Goal: Information Seeking & Learning: Learn about a topic

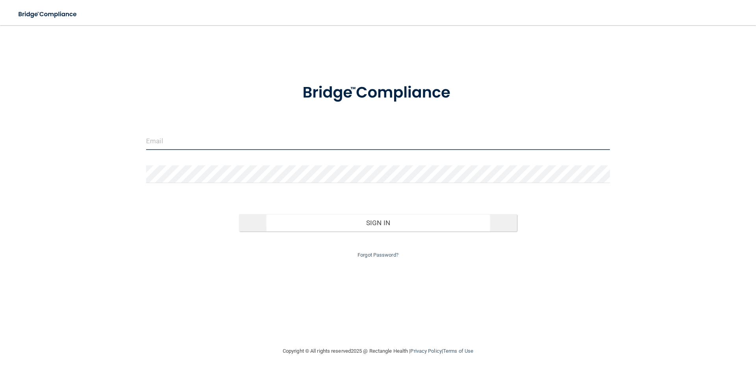
type input "[EMAIL_ADDRESS][DOMAIN_NAME]"
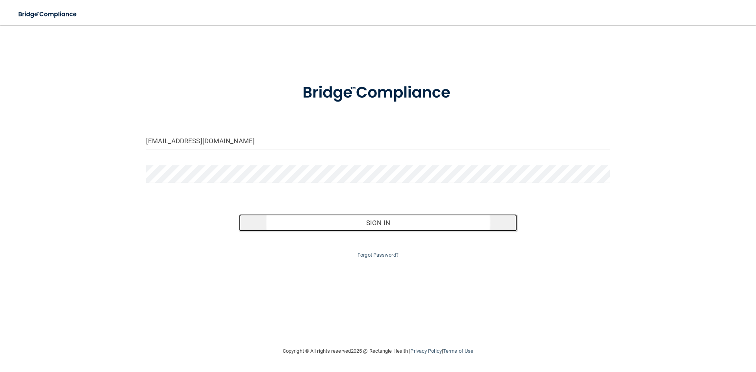
click at [403, 225] on button "Sign In" at bounding box center [378, 222] width 278 height 17
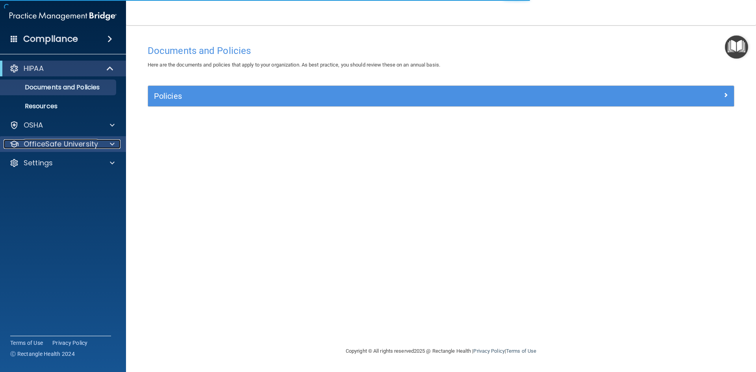
click at [74, 142] on p "OfficeSafe University" at bounding box center [61, 143] width 74 height 9
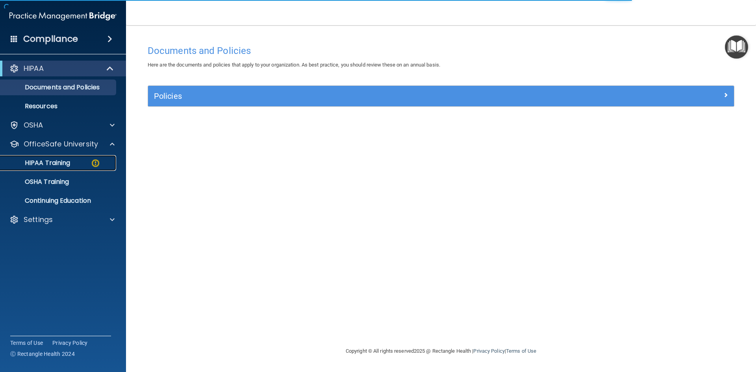
click at [57, 159] on p "HIPAA Training" at bounding box center [37, 163] width 65 height 8
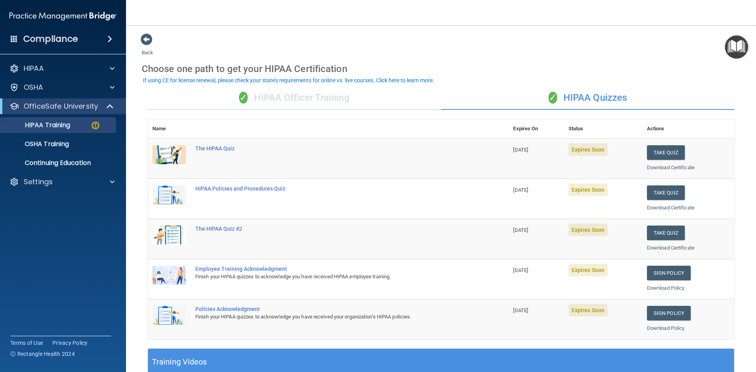
click at [314, 95] on div "✓ HIPAA Officer Training" at bounding box center [294, 98] width 293 height 24
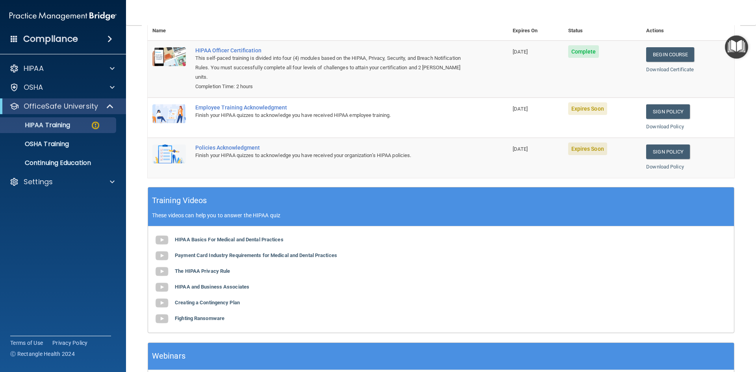
scroll to position [0, 0]
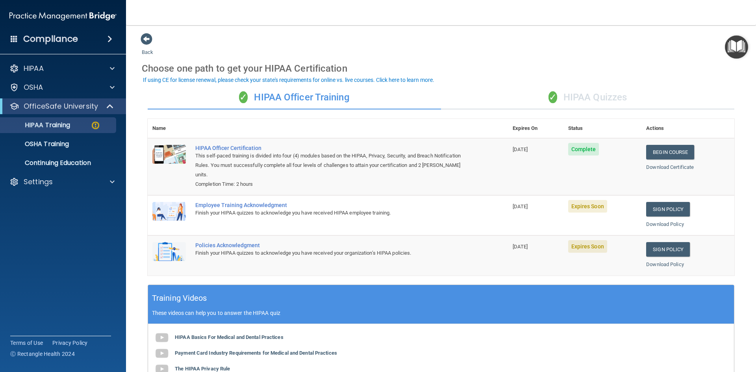
click at [571, 100] on div "✓ HIPAA Quizzes" at bounding box center [587, 98] width 293 height 24
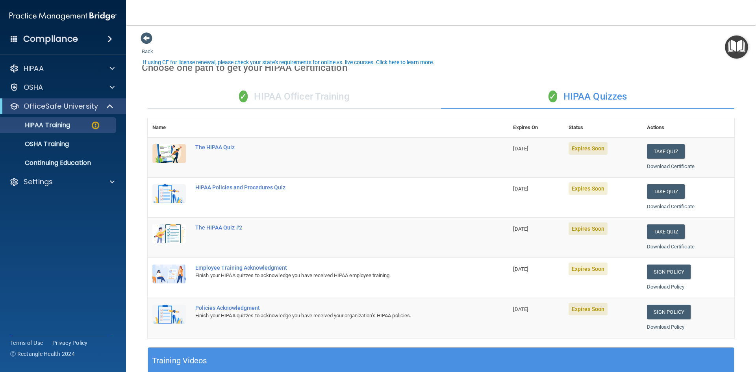
scroll to position [0, 0]
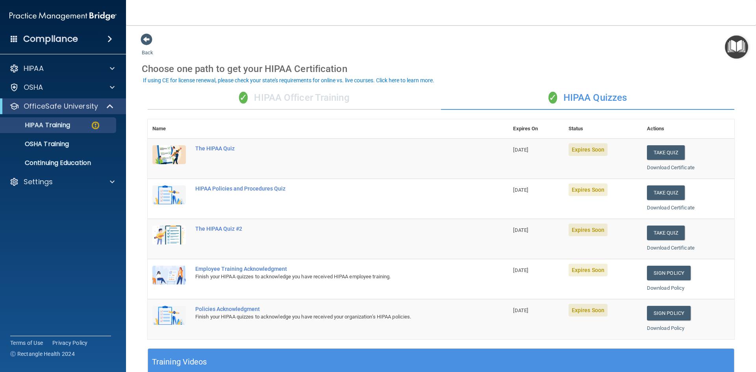
click at [330, 95] on div "✓ HIPAA Officer Training" at bounding box center [294, 98] width 293 height 24
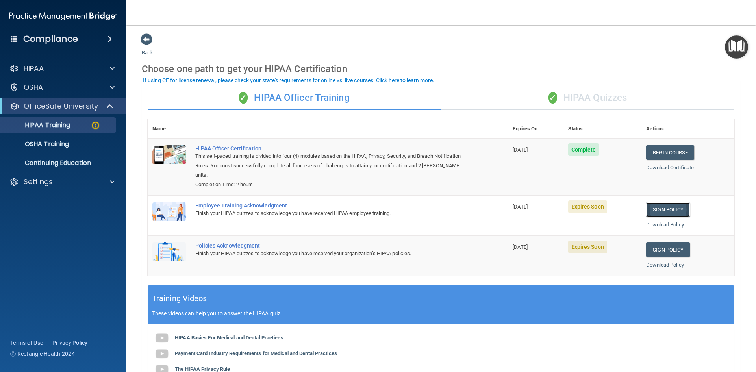
click at [660, 213] on link "Sign Policy" at bounding box center [668, 209] width 44 height 15
drag, startPoint x: 301, startPoint y: 92, endPoint x: 306, endPoint y: 89, distance: 5.1
click at [306, 89] on div "✓ HIPAA Officer Training" at bounding box center [294, 98] width 293 height 24
click at [560, 102] on div "✓ HIPAA Quizzes" at bounding box center [587, 98] width 293 height 24
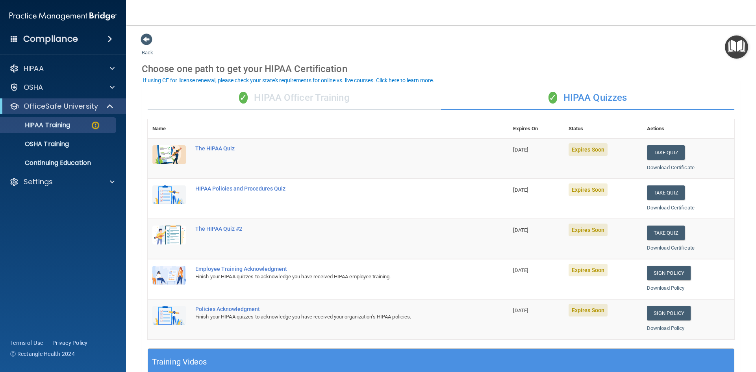
click at [327, 103] on div "✓ HIPAA Officer Training" at bounding box center [294, 98] width 293 height 24
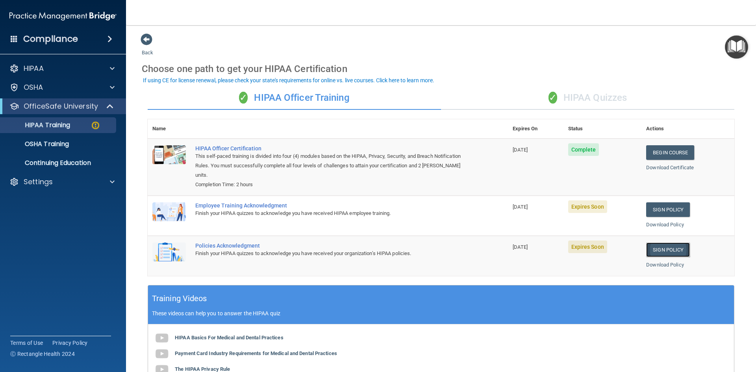
click at [658, 250] on link "Sign Policy" at bounding box center [668, 250] width 44 height 15
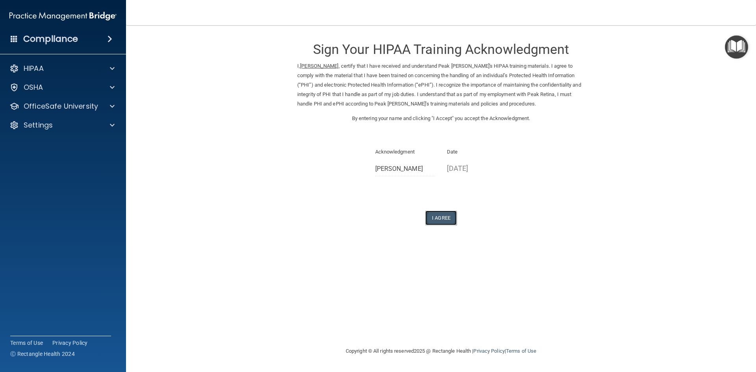
click at [442, 214] on button "I Agree" at bounding box center [441, 218] width 32 height 15
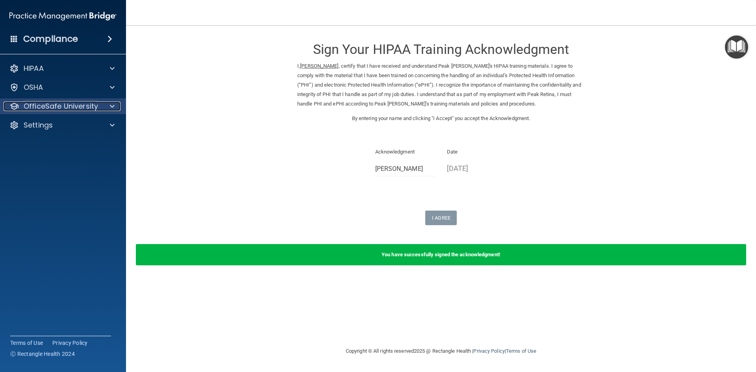
click at [46, 105] on p "OfficeSafe University" at bounding box center [61, 106] width 74 height 9
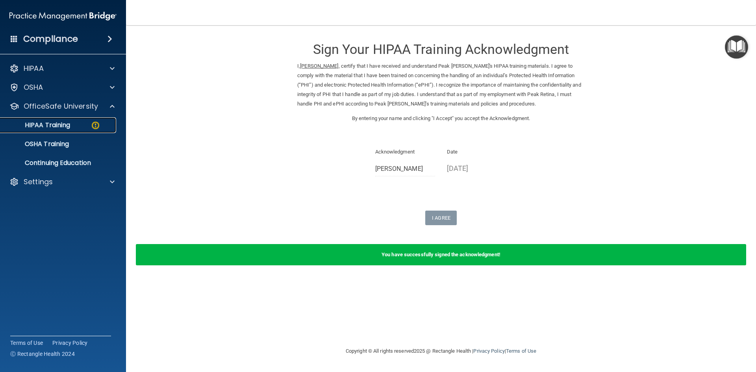
click at [65, 129] on p "HIPAA Training" at bounding box center [37, 125] width 65 height 8
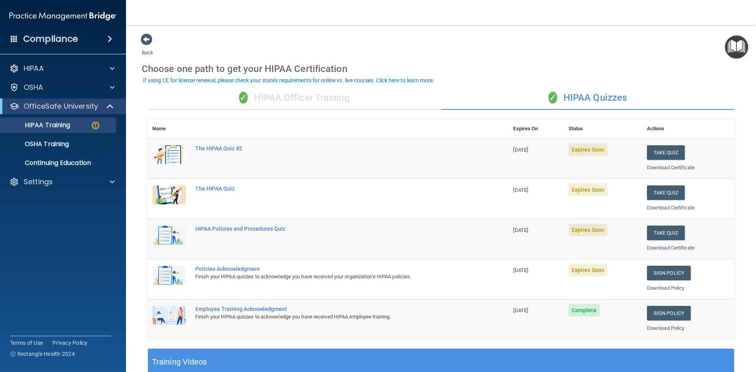
click at [311, 102] on div "✓ HIPAA Officer Training" at bounding box center [294, 98] width 293 height 24
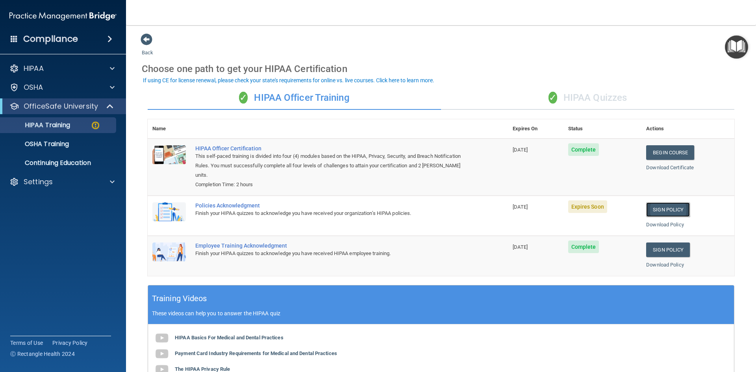
click at [663, 213] on link "Sign Policy" at bounding box center [668, 209] width 44 height 15
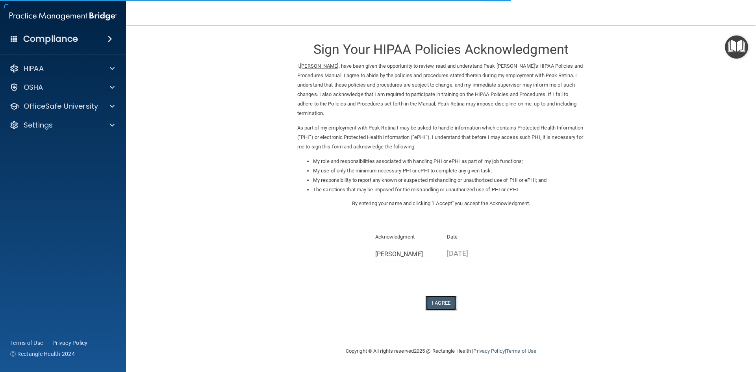
click at [443, 306] on button "I Agree" at bounding box center [441, 303] width 32 height 15
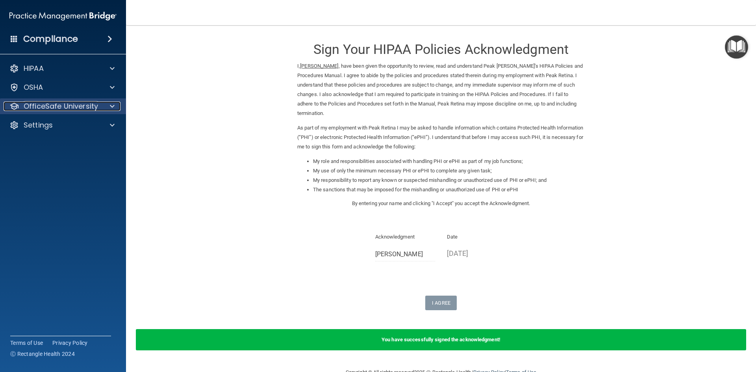
click at [33, 102] on p "OfficeSafe University" at bounding box center [61, 106] width 74 height 9
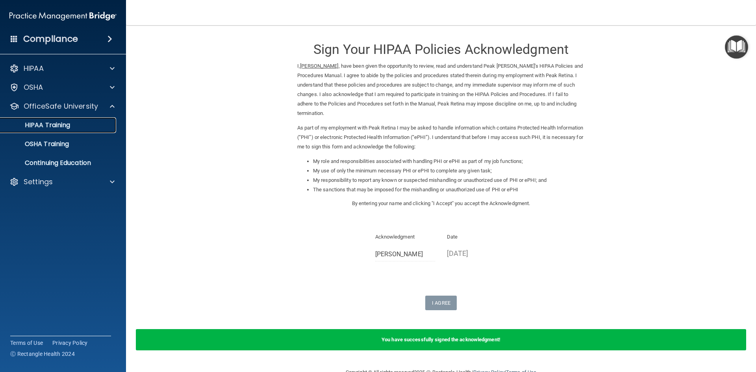
click at [66, 124] on p "HIPAA Training" at bounding box center [37, 125] width 65 height 8
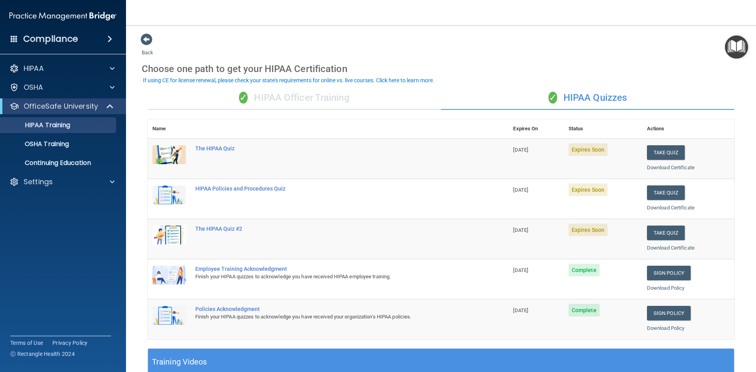
click at [325, 96] on div "✓ HIPAA Officer Training" at bounding box center [294, 98] width 293 height 24
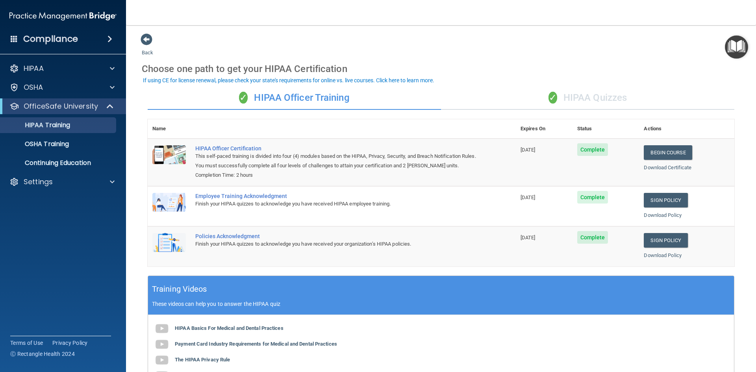
click at [593, 95] on div "✓ HIPAA Quizzes" at bounding box center [587, 98] width 293 height 24
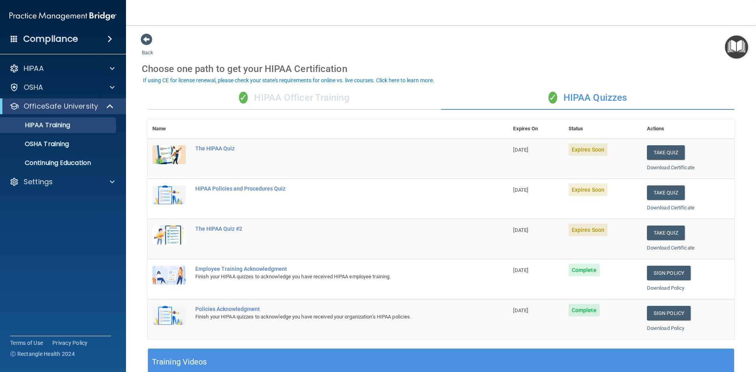
click at [289, 94] on div "✓ HIPAA Officer Training" at bounding box center [294, 98] width 293 height 24
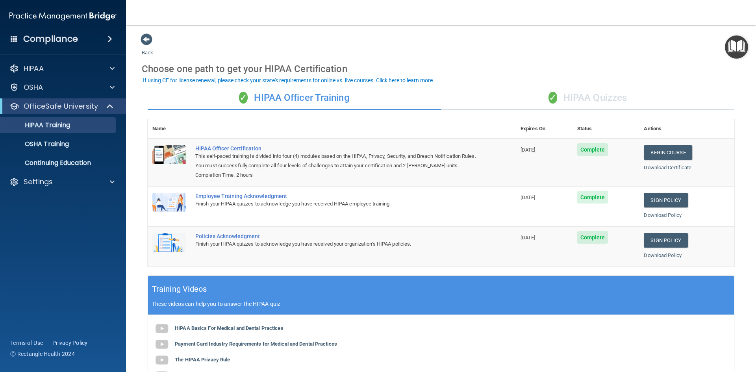
click at [591, 93] on div "✓ HIPAA Quizzes" at bounding box center [587, 98] width 293 height 24
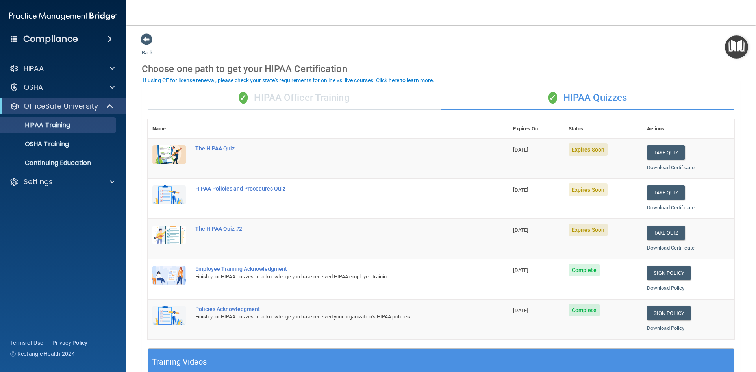
click at [297, 93] on div "✓ HIPAA Officer Training" at bounding box center [294, 98] width 293 height 24
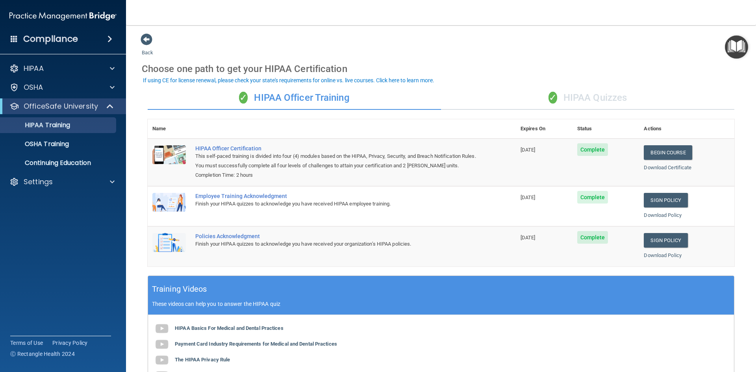
click at [592, 90] on div "✓ HIPAA Quizzes" at bounding box center [587, 98] width 293 height 24
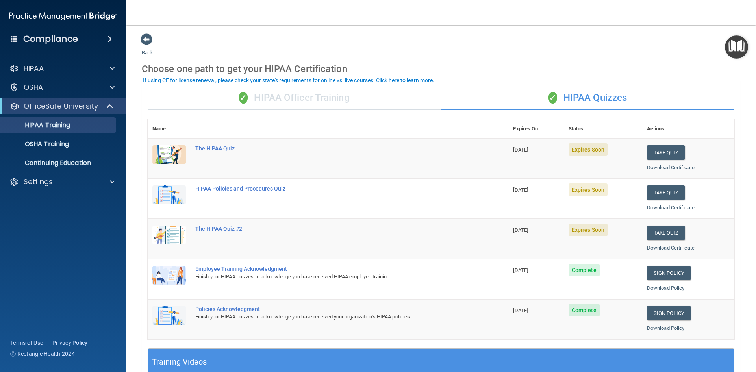
drag, startPoint x: 300, startPoint y: 101, endPoint x: 309, endPoint y: 115, distance: 16.3
click at [300, 101] on div "✓ HIPAA Officer Training" at bounding box center [294, 98] width 293 height 24
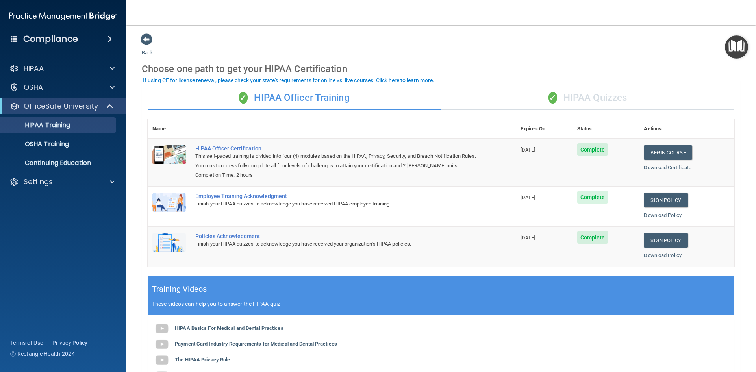
click at [607, 99] on div "✓ HIPAA Quizzes" at bounding box center [587, 98] width 293 height 24
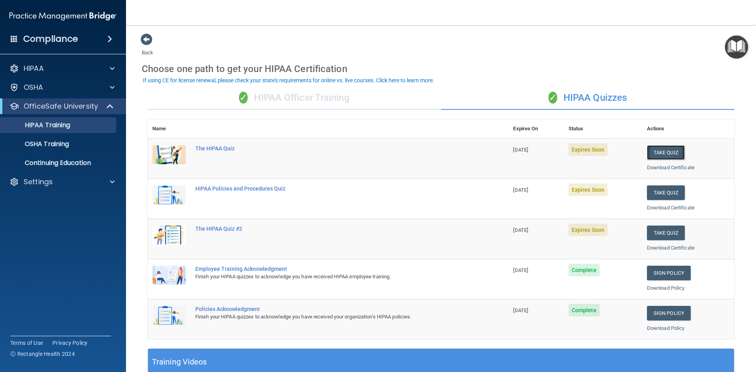
click at [660, 154] on button "Take Quiz" at bounding box center [666, 152] width 38 height 15
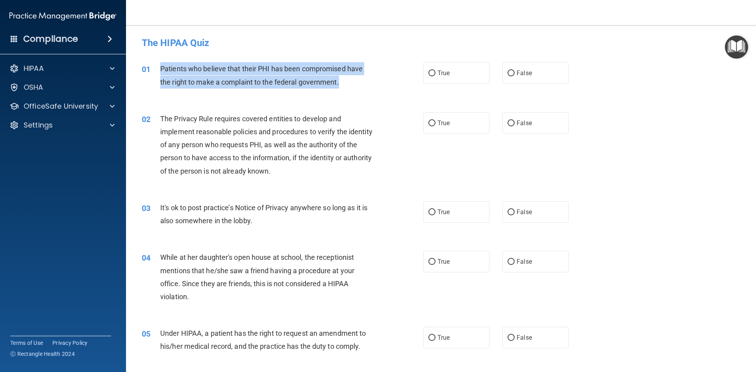
drag, startPoint x: 161, startPoint y: 69, endPoint x: 352, endPoint y: 86, distance: 191.0
click at [352, 86] on div "Patients who believe that their PHI has been compromised have the right to make…" at bounding box center [270, 75] width 220 height 26
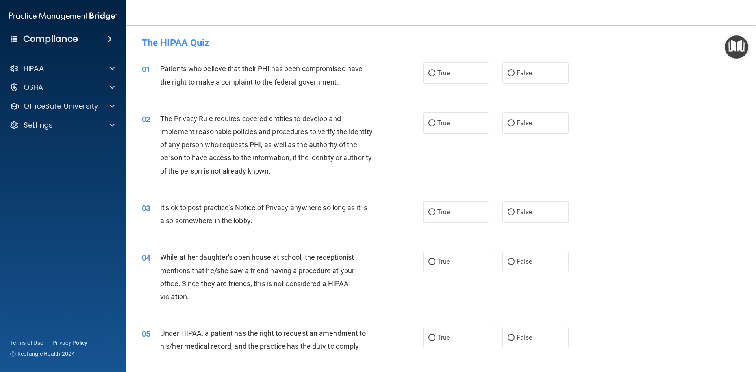
click at [617, 98] on div "01 Patients who believe that their PHI has been compromised have the right to m…" at bounding box center [441, 77] width 610 height 50
click at [455, 71] on label "True" at bounding box center [456, 73] width 66 height 22
click at [436, 71] on input "True" at bounding box center [431, 73] width 7 height 6
radio input "true"
click at [400, 94] on div "01 Patients who believe that their PHI has been compromised have the right to m…" at bounding box center [441, 77] width 610 height 50
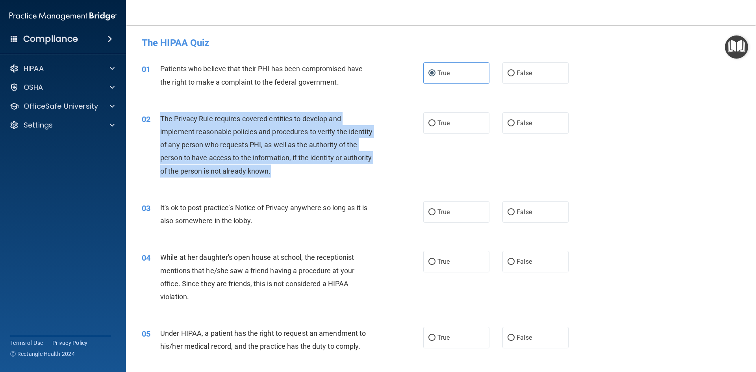
drag, startPoint x: 161, startPoint y: 119, endPoint x: 305, endPoint y: 176, distance: 155.0
click at [305, 176] on div "The Privacy Rule requires covered entities to develop and implement reasonable …" at bounding box center [270, 144] width 220 height 65
click at [311, 165] on div "The Privacy Rule requires covered entities to develop and implement reasonable …" at bounding box center [270, 144] width 220 height 65
drag, startPoint x: 161, startPoint y: 119, endPoint x: 312, endPoint y: 172, distance: 160.3
click at [312, 172] on div "The Privacy Rule requires covered entities to develop and implement reasonable …" at bounding box center [270, 144] width 220 height 65
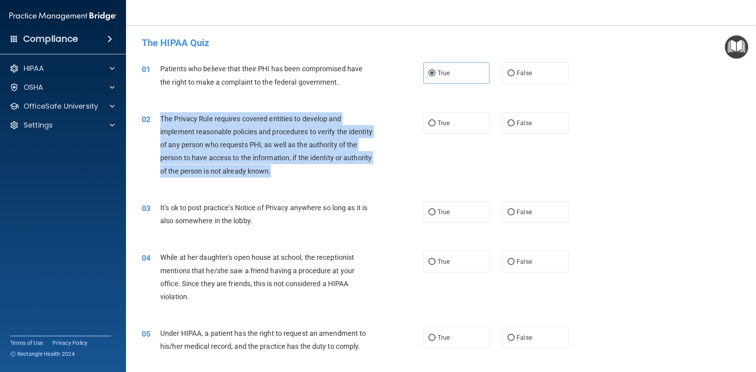
copy span "The Privacy Rule requires covered entities to develop and implement reasonable …"
click at [384, 137] on div "02 The Privacy Rule requires covered entities to develop and implement reasonab…" at bounding box center [282, 146] width 305 height 69
click at [352, 166] on div "The Privacy Rule requires covered entities to develop and implement reasonable …" at bounding box center [270, 144] width 220 height 65
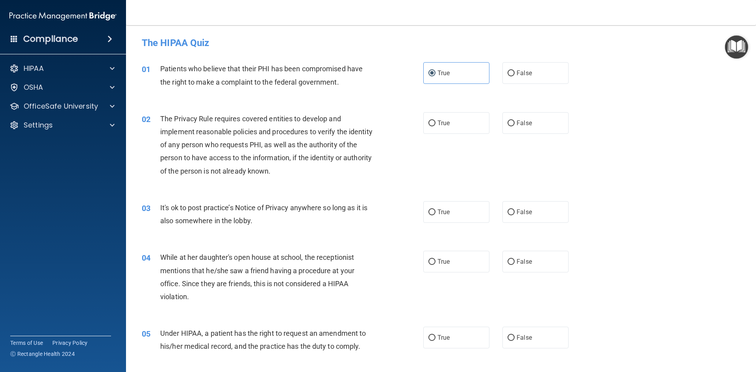
click at [345, 153] on span "The Privacy Rule requires covered entities to develop and implement reasonable …" at bounding box center [266, 145] width 212 height 61
click at [442, 124] on span "True" at bounding box center [443, 122] width 12 height 7
click at [436, 124] on input "True" at bounding box center [431, 123] width 7 height 6
radio input "true"
click at [517, 215] on span "False" at bounding box center [524, 211] width 15 height 7
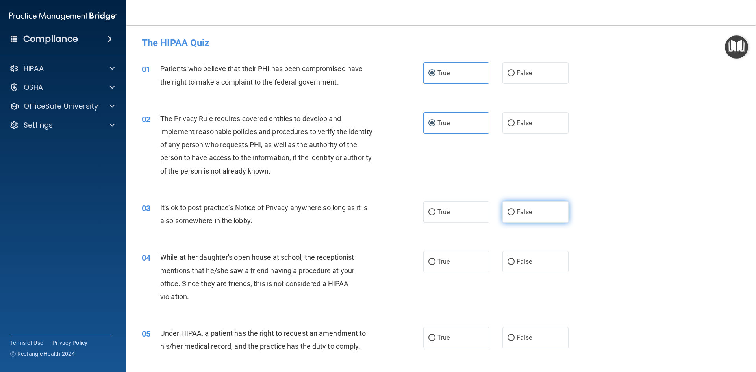
click at [515, 215] on input "False" at bounding box center [511, 212] width 7 height 6
radio input "true"
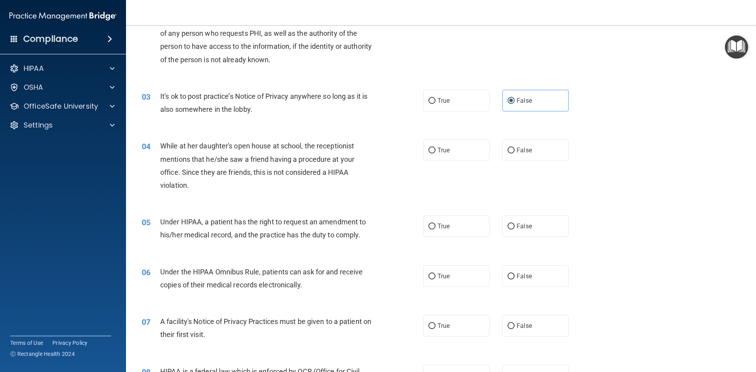
scroll to position [142, 0]
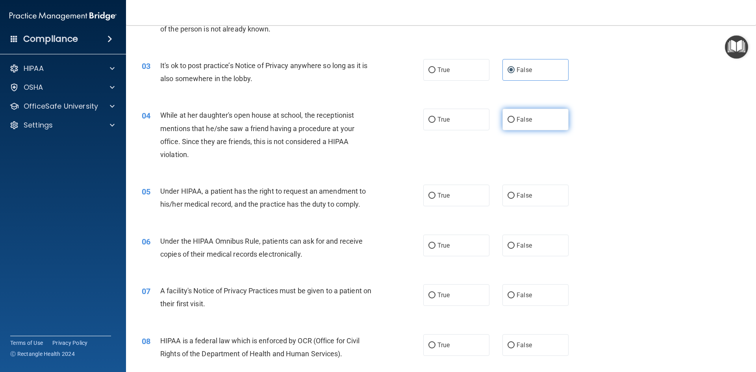
click at [537, 123] on label "False" at bounding box center [535, 120] width 66 height 22
click at [515, 123] on input "False" at bounding box center [511, 120] width 7 height 6
radio input "true"
click at [374, 167] on div "04 While at her daughter's open house at school, the receptionist mentions that…" at bounding box center [441, 137] width 610 height 76
click at [453, 199] on label "True" at bounding box center [456, 196] width 66 height 22
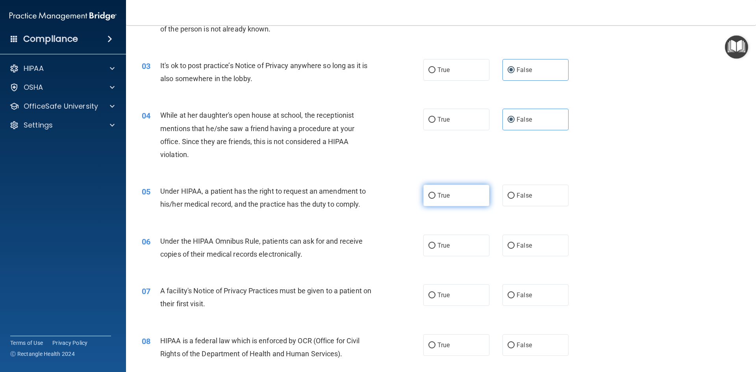
click at [436, 199] on input "True" at bounding box center [431, 196] width 7 height 6
radio input "true"
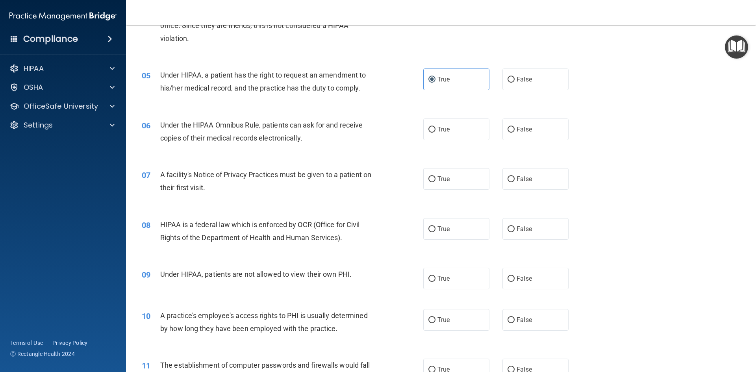
scroll to position [260, 0]
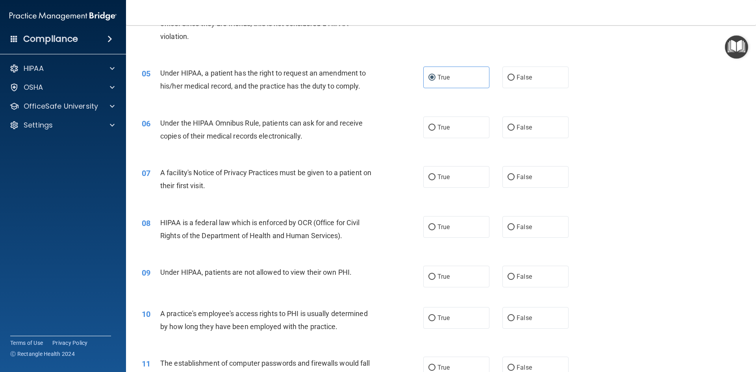
click at [190, 154] on div "06 Under the HIPAA Omnibus Rule, patients can ask for and receive copies of the…" at bounding box center [441, 132] width 610 height 50
drag, startPoint x: 199, startPoint y: 123, endPoint x: 258, endPoint y: 126, distance: 59.1
click at [258, 126] on span "Under the HIPAA Omnibus Rule, patients can ask for and receive copies of their …" at bounding box center [261, 129] width 202 height 21
copy span "HIPAA Omnibus Rule"
click at [357, 153] on div "06 Under the HIPAA Omnibus Rule, patients can ask for and receive copies of the…" at bounding box center [441, 132] width 610 height 50
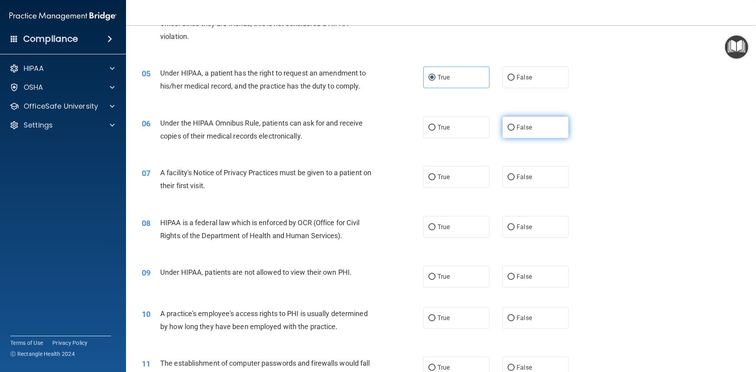
click at [519, 126] on span "False" at bounding box center [524, 127] width 15 height 7
click at [515, 126] on input "False" at bounding box center [511, 128] width 7 height 6
radio input "true"
click at [437, 176] on span "True" at bounding box center [443, 176] width 12 height 7
click at [436, 176] on input "True" at bounding box center [431, 177] width 7 height 6
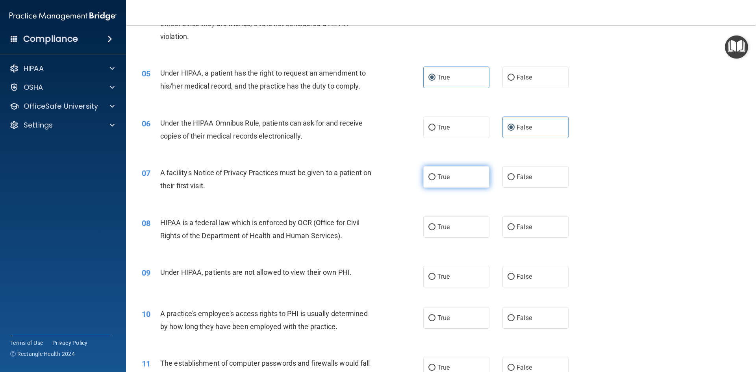
radio input "true"
drag, startPoint x: 160, startPoint y: 172, endPoint x: 238, endPoint y: 195, distance: 80.6
click at [237, 195] on div "07 A facility's Notice of Privacy Practices must be given to a patient on their…" at bounding box center [282, 181] width 305 height 30
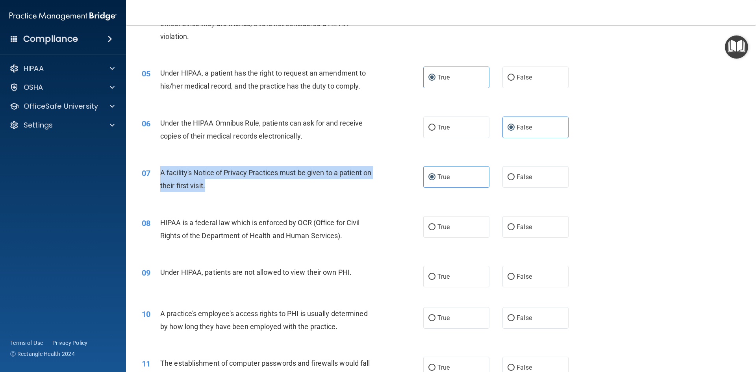
copy span "A facility's Notice of Privacy Practices must be given to a patient on their fi…"
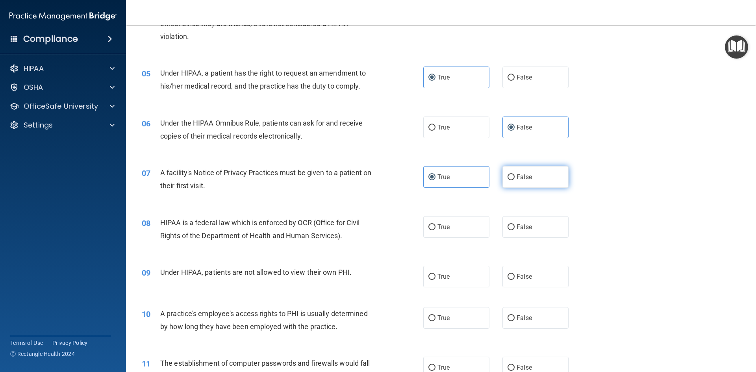
click at [523, 178] on span "False" at bounding box center [524, 176] width 15 height 7
click at [515, 178] on input "False" at bounding box center [511, 177] width 7 height 6
radio input "true"
radio input "false"
click at [648, 188] on div "07 A facility's Notice of Privacy Practices must be given to a patient on their…" at bounding box center [441, 181] width 610 height 50
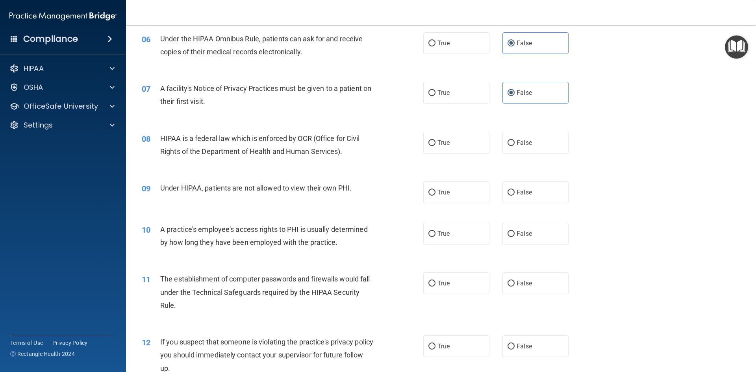
scroll to position [378, 0]
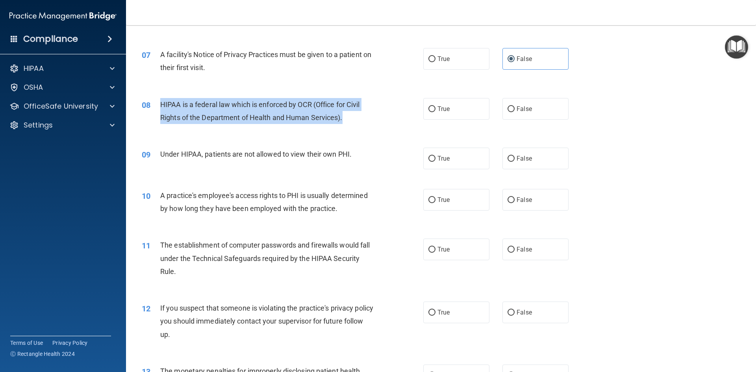
drag, startPoint x: 159, startPoint y: 103, endPoint x: 356, endPoint y: 113, distance: 197.1
click at [356, 113] on div "08 HIPAA is a federal law which is enforced by OCR (Office for Civil Rights of …" at bounding box center [282, 113] width 305 height 30
copy div "HIPAA is a federal law which is enforced by OCR (Office for Civil Rights of the…"
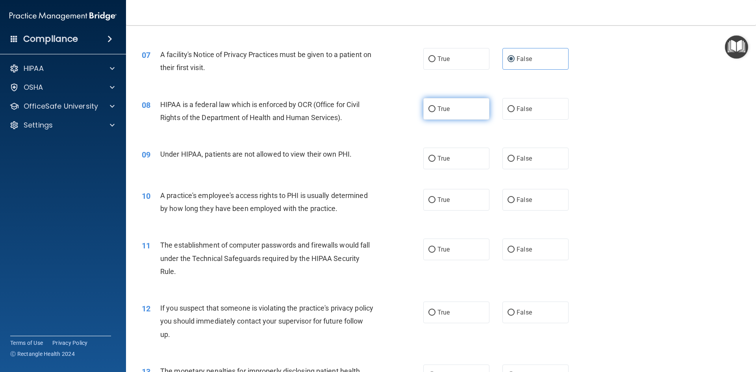
click at [441, 112] on span "True" at bounding box center [443, 108] width 12 height 7
click at [436, 112] on input "True" at bounding box center [431, 109] width 7 height 6
radio input "true"
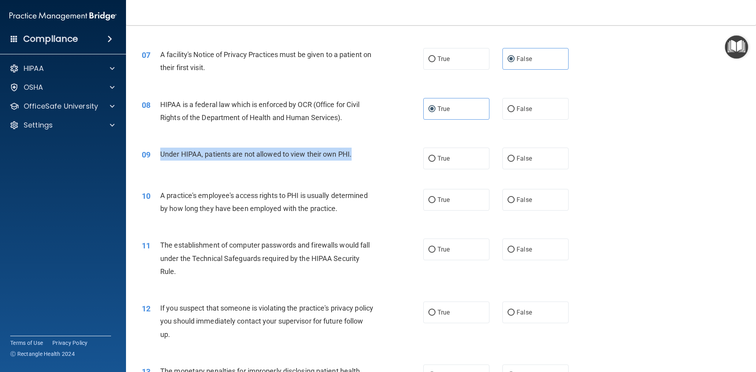
drag, startPoint x: 157, startPoint y: 152, endPoint x: 415, endPoint y: 157, distance: 258.4
click at [415, 157] on div "09 Under HIPAA, patients are not allowed to view their own PHI." at bounding box center [282, 156] width 305 height 17
copy div "Under HIPAA, patients are not allowed to view their own PHI."
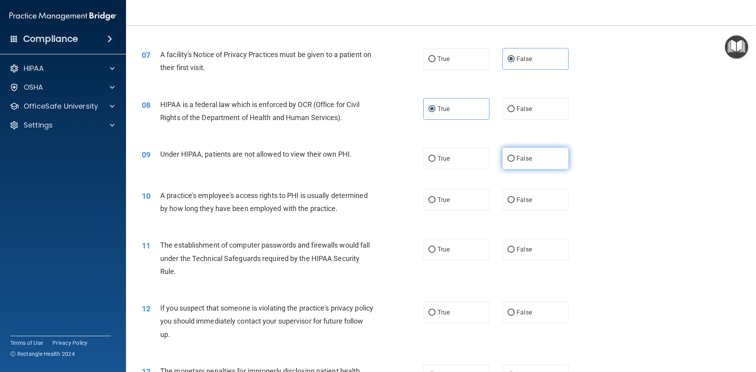
click at [534, 153] on label "False" at bounding box center [535, 159] width 66 height 22
click at [515, 156] on input "False" at bounding box center [511, 159] width 7 height 6
radio input "true"
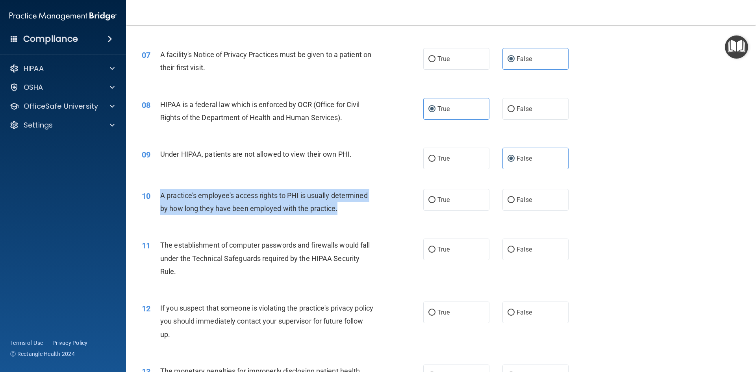
drag, startPoint x: 159, startPoint y: 196, endPoint x: 363, endPoint y: 205, distance: 204.6
click at [363, 205] on div "10 A practice's employee's access rights to PHI is usually determined by how lo…" at bounding box center [282, 204] width 305 height 30
copy div "A practice's employee's access rights to PHI is usually determined by how long …"
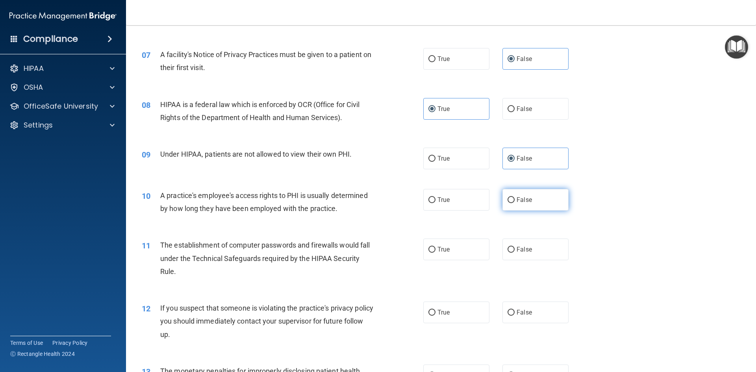
click at [543, 196] on label "False" at bounding box center [535, 200] width 66 height 22
click at [515, 197] on input "False" at bounding box center [511, 200] width 7 height 6
radio input "true"
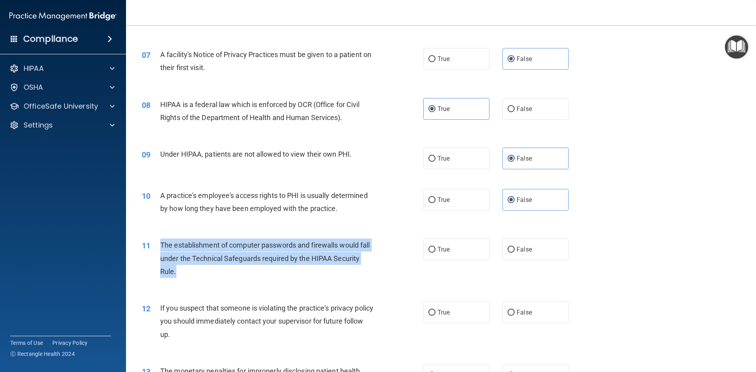
drag, startPoint x: 156, startPoint y: 243, endPoint x: 213, endPoint y: 271, distance: 63.8
click at [213, 271] on div "11 The establishment of computer passwords and firewalls would fall under the T…" at bounding box center [282, 260] width 305 height 43
copy div "The establishment of computer passwords and firewalls would fall under the Tech…"
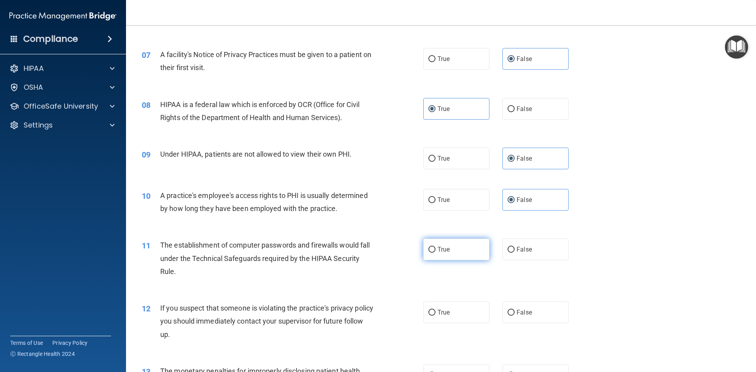
click at [458, 255] on label "True" at bounding box center [456, 250] width 66 height 22
click at [436, 253] on input "True" at bounding box center [431, 250] width 7 height 6
radio input "true"
click at [395, 277] on div "11 The establishment of computer passwords and firewalls would fall under the T…" at bounding box center [282, 260] width 305 height 43
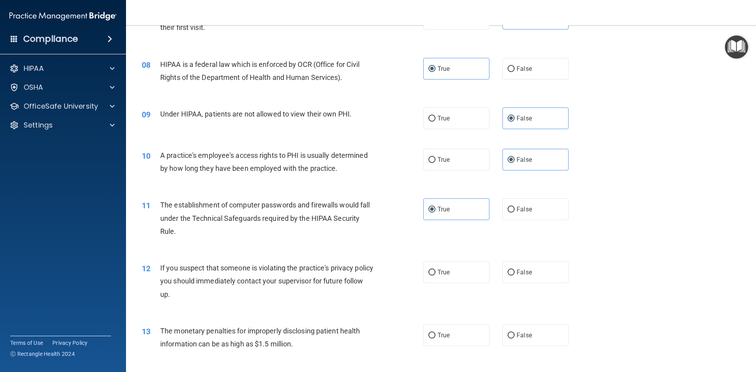
scroll to position [536, 0]
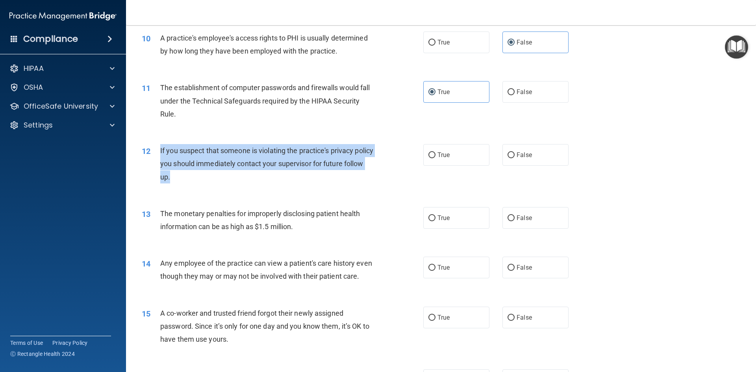
drag, startPoint x: 160, startPoint y: 148, endPoint x: 215, endPoint y: 184, distance: 65.0
click at [215, 184] on div "12 If you suspect that someone is violating the practice's privacy policy you s…" at bounding box center [282, 165] width 305 height 43
copy span "If you suspect that someone is violating the practice's privacy policy you shou…"
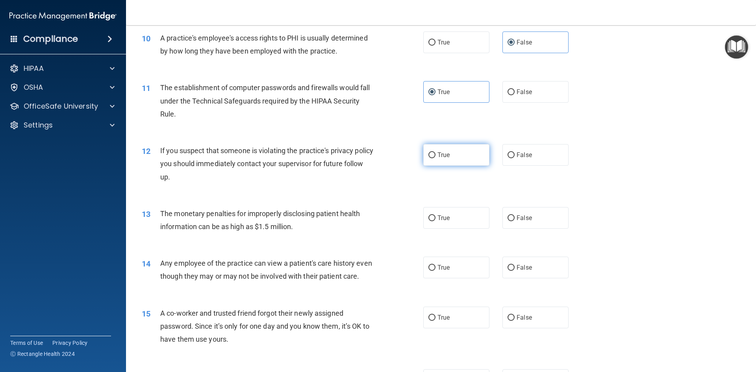
click at [430, 163] on label "True" at bounding box center [456, 155] width 66 height 22
click at [430, 158] on input "True" at bounding box center [431, 155] width 7 height 6
radio input "true"
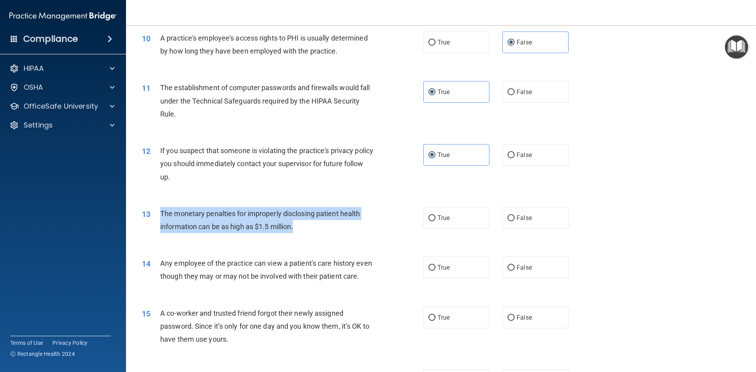
drag, startPoint x: 159, startPoint y: 211, endPoint x: 347, endPoint y: 234, distance: 189.3
click at [347, 234] on div "13 The monetary penalties for improperly disclosing patient health information …" at bounding box center [282, 222] width 305 height 30
copy div "The monetary penalties for improperly disclosing patient health information can…"
click at [259, 219] on div "The monetary penalties for improperly disclosing patient health information can…" at bounding box center [270, 220] width 220 height 26
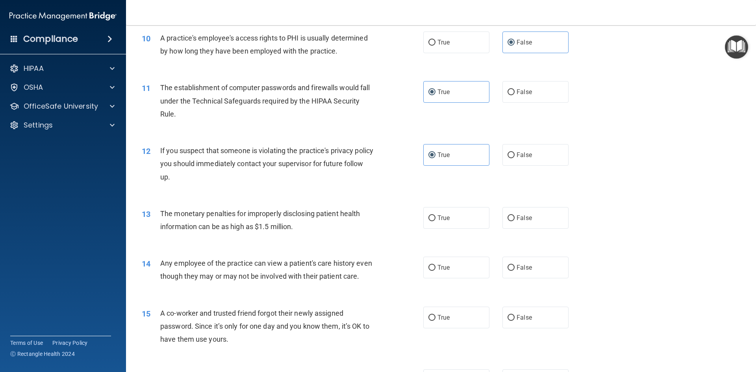
click at [530, 229] on div "13 The monetary penalties for improperly disclosing patient health information …" at bounding box center [441, 222] width 610 height 50
click at [528, 222] on label "False" at bounding box center [535, 218] width 66 height 22
click at [515, 221] on input "False" at bounding box center [511, 218] width 7 height 6
radio input "true"
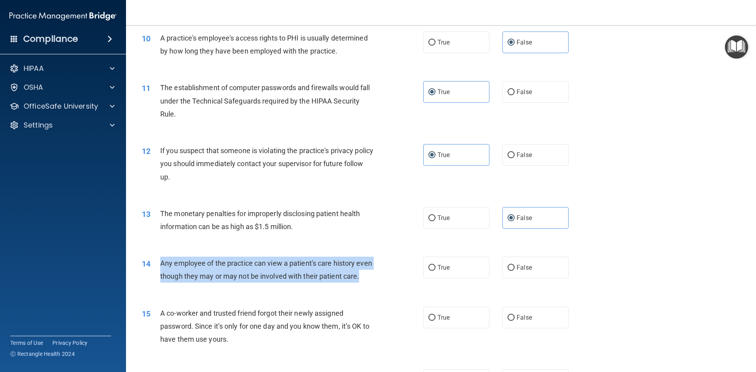
drag, startPoint x: 162, startPoint y: 262, endPoint x: 187, endPoint y: 294, distance: 41.2
click at [187, 283] on div "Any employee of the practice can view a patient's care history even though they…" at bounding box center [270, 270] width 220 height 26
copy span "Any employee of the practice can view a patient's care history even though they…"
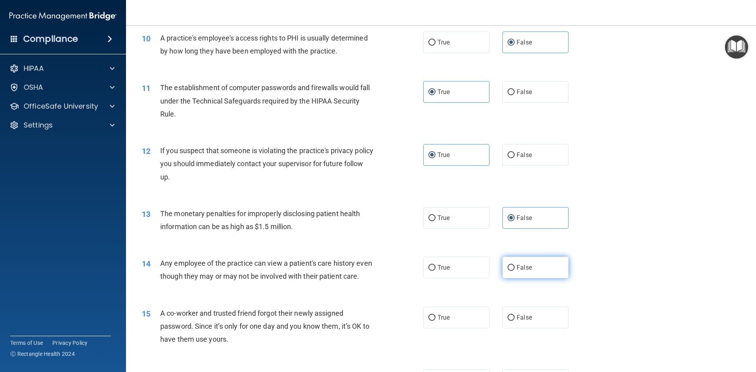
click at [523, 276] on label "False" at bounding box center [535, 268] width 66 height 22
click at [515, 271] on input "False" at bounding box center [511, 268] width 7 height 6
radio input "true"
click at [534, 328] on label "False" at bounding box center [535, 318] width 66 height 22
click at [515, 321] on input "False" at bounding box center [511, 318] width 7 height 6
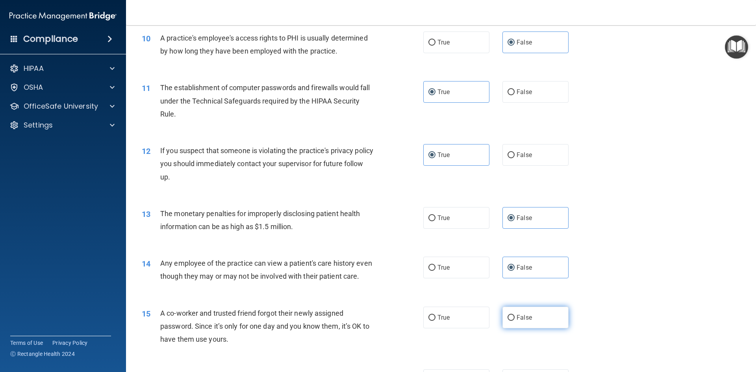
radio input "true"
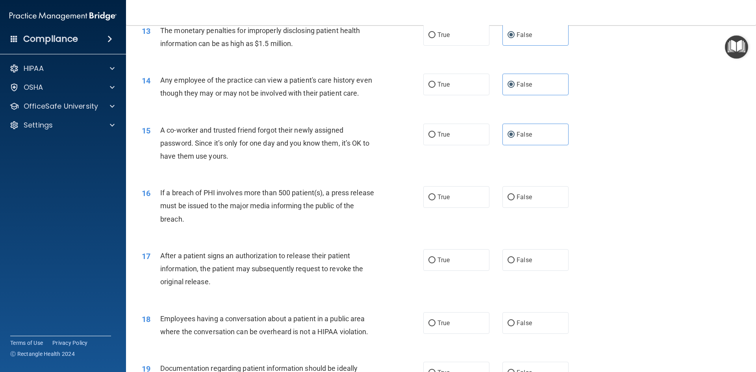
scroll to position [772, 0]
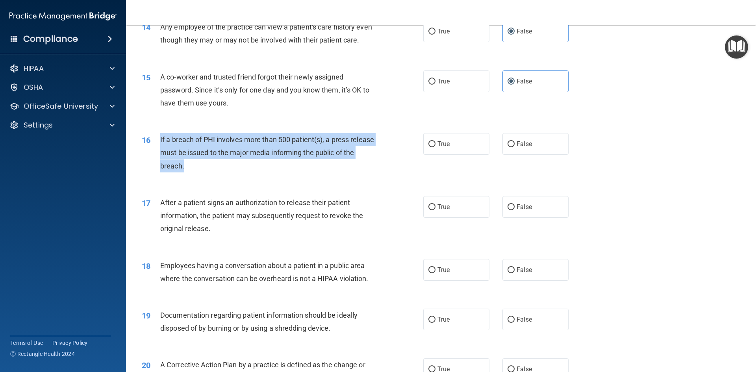
drag, startPoint x: 159, startPoint y: 152, endPoint x: 221, endPoint y: 184, distance: 69.6
click at [221, 176] on div "16 If a breach of PHI involves more than 500 patient(s), a press release must b…" at bounding box center [282, 154] width 305 height 43
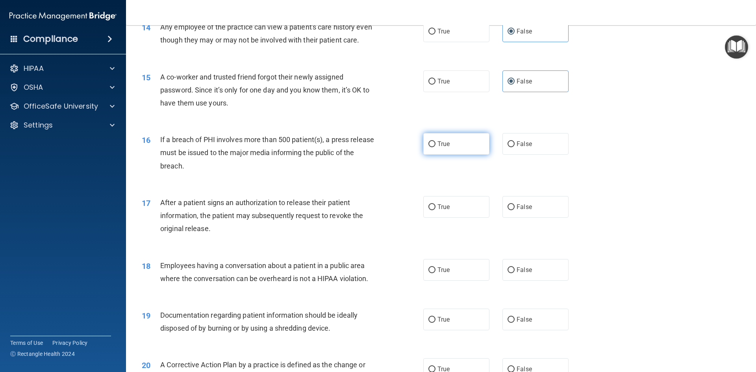
click at [451, 155] on label "True" at bounding box center [456, 144] width 66 height 22
click at [436, 147] on input "True" at bounding box center [431, 144] width 7 height 6
radio input "true"
click at [368, 186] on div "16 If a breach of PHI involves more than 500 patient(s), a press release must b…" at bounding box center [441, 154] width 610 height 63
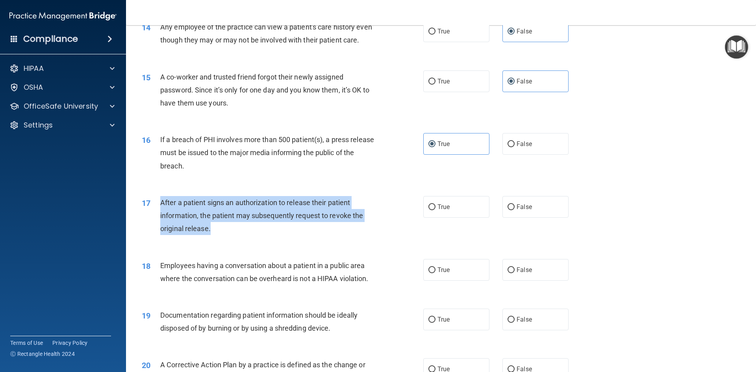
drag, startPoint x: 159, startPoint y: 213, endPoint x: 219, endPoint y: 249, distance: 69.2
click at [219, 239] on div "17 After a patient signs an authorization to release their patient information,…" at bounding box center [282, 217] width 305 height 43
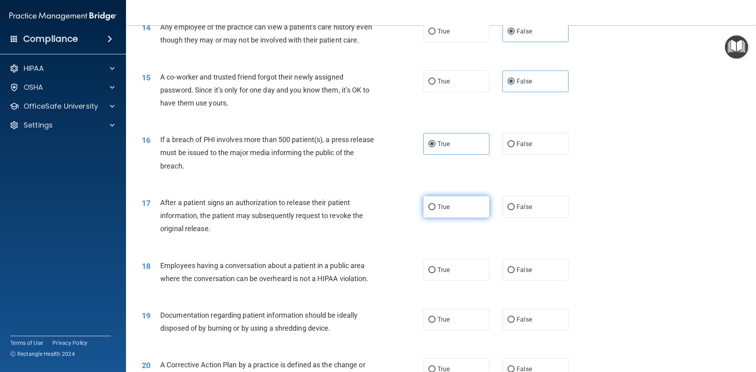
click at [447, 217] on label "True" at bounding box center [456, 207] width 66 height 22
click at [436, 210] on input "True" at bounding box center [431, 207] width 7 height 6
radio input "true"
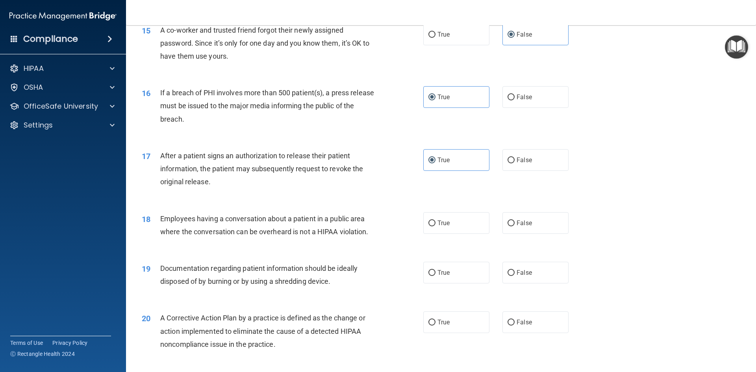
scroll to position [890, 0]
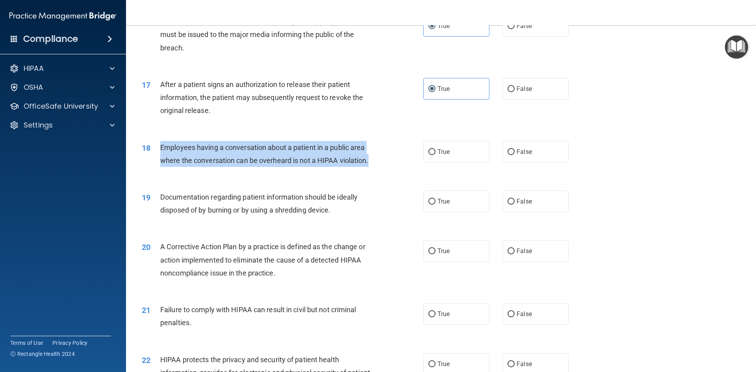
drag, startPoint x: 160, startPoint y: 161, endPoint x: 400, endPoint y: 180, distance: 240.6
click at [399, 171] on div "18 Employees having a conversation about a patient in a public area where the c…" at bounding box center [282, 156] width 305 height 30
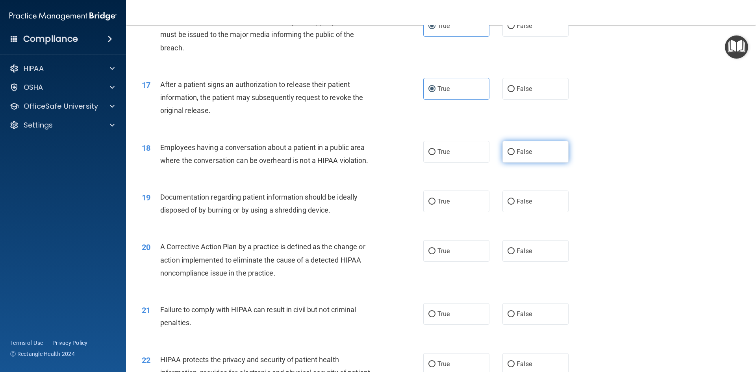
click at [510, 163] on label "False" at bounding box center [535, 152] width 66 height 22
click at [510, 155] on input "False" at bounding box center [511, 152] width 7 height 6
radio input "true"
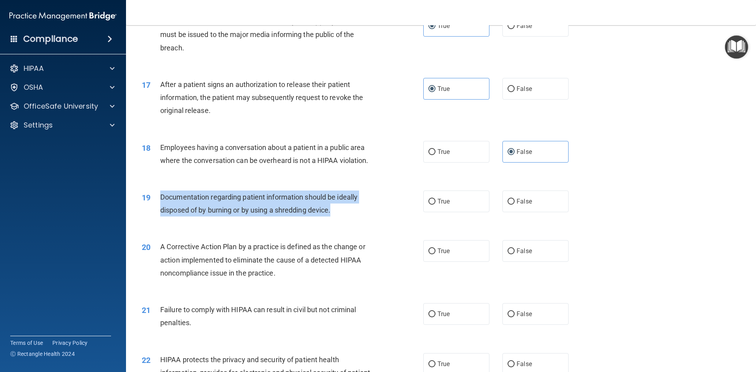
drag, startPoint x: 158, startPoint y: 208, endPoint x: 373, endPoint y: 230, distance: 216.9
click at [371, 221] on div "19 Documentation regarding patient information should be ideally disposed of by…" at bounding box center [282, 206] width 305 height 30
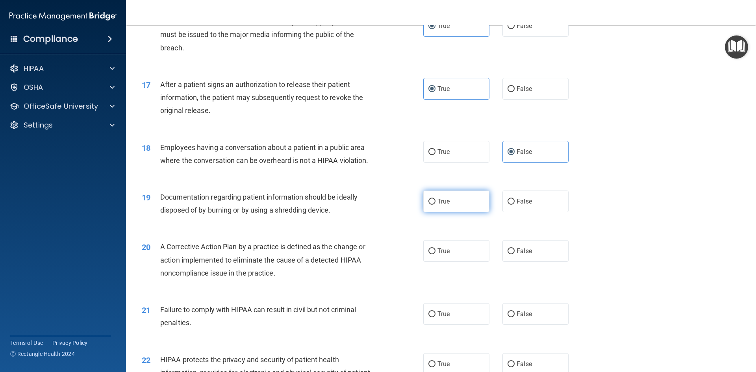
click at [451, 212] on label "True" at bounding box center [456, 202] width 66 height 22
click at [436, 205] on input "True" at bounding box center [431, 202] width 7 height 6
radio input "true"
click at [365, 221] on div "19 Documentation regarding patient information should be ideally disposed of by…" at bounding box center [282, 206] width 305 height 30
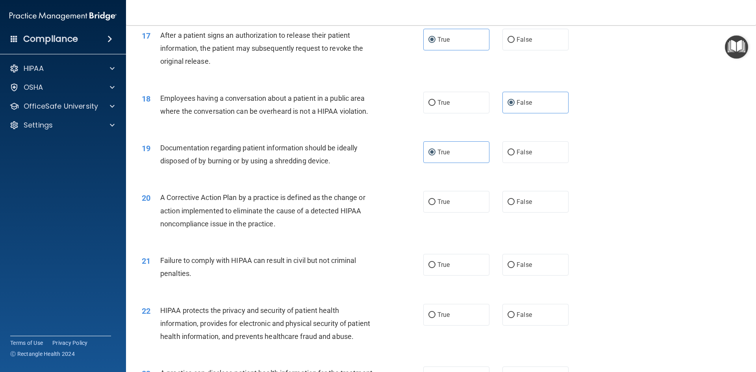
scroll to position [1008, 0]
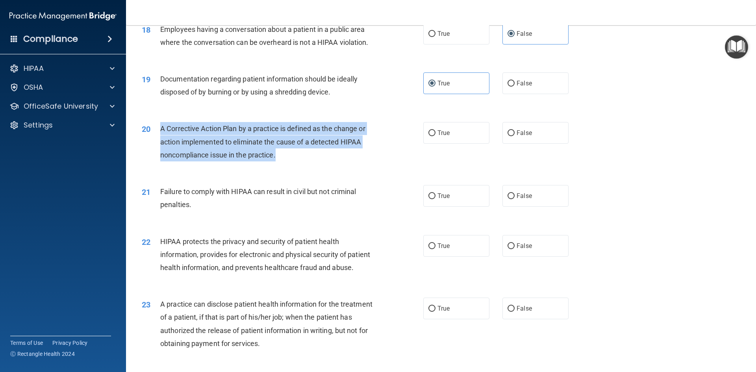
drag, startPoint x: 159, startPoint y: 141, endPoint x: 323, endPoint y: 172, distance: 166.0
click at [320, 165] on div "20 A Corrective Action Plan by a practice is defined as the change or action im…" at bounding box center [282, 143] width 305 height 43
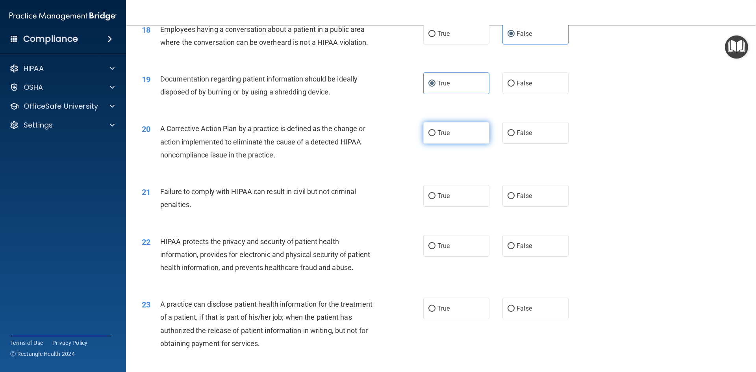
click at [434, 144] on label "True" at bounding box center [456, 133] width 66 height 22
click at [434, 136] on input "True" at bounding box center [431, 133] width 7 height 6
radio input "true"
click at [339, 175] on div "20 A Corrective Action Plan by a practice is defined as the change or action im…" at bounding box center [441, 143] width 610 height 63
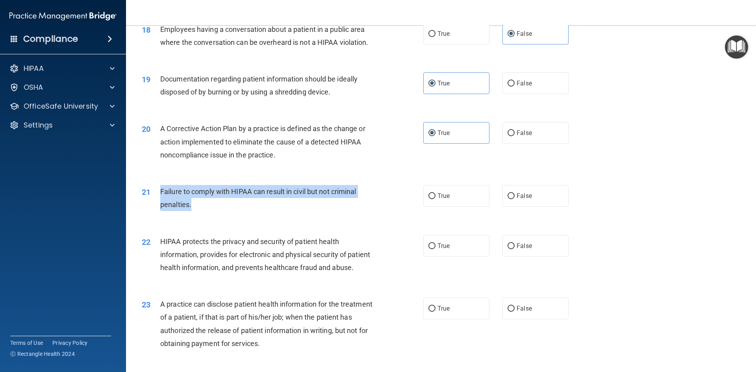
drag, startPoint x: 157, startPoint y: 204, endPoint x: 210, endPoint y: 223, distance: 56.6
click at [210, 215] on div "21 Failure to comply with HIPAA can result in civil but not criminal penalties." at bounding box center [282, 200] width 305 height 30
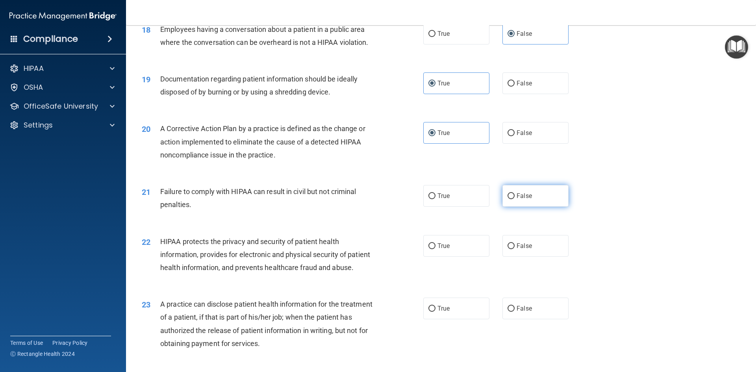
click at [511, 207] on label "False" at bounding box center [535, 196] width 66 height 22
click at [511, 199] on input "False" at bounding box center [511, 196] width 7 height 6
radio input "true"
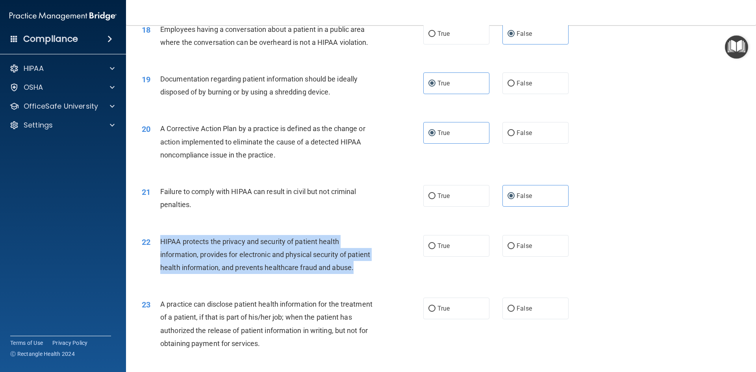
drag, startPoint x: 158, startPoint y: 255, endPoint x: 200, endPoint y: 293, distance: 55.8
click at [200, 278] on div "22 HIPAA protects the privacy and security of patient health information, provi…" at bounding box center [282, 256] width 305 height 43
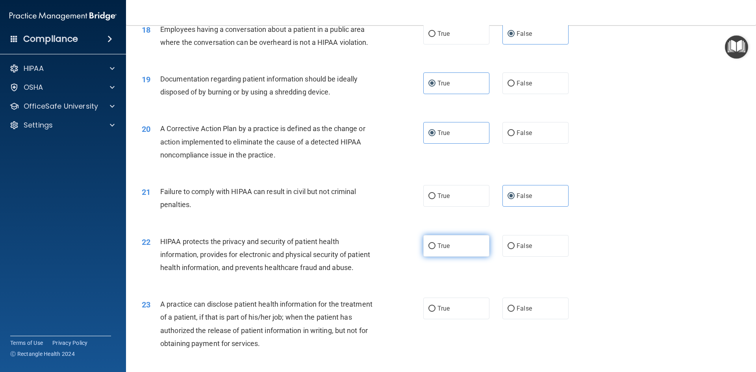
click at [460, 257] on label "True" at bounding box center [456, 246] width 66 height 22
click at [436, 249] on input "True" at bounding box center [431, 246] width 7 height 6
radio input "true"
click at [410, 278] on div "22 HIPAA protects the privacy and security of patient health information, provi…" at bounding box center [282, 256] width 305 height 43
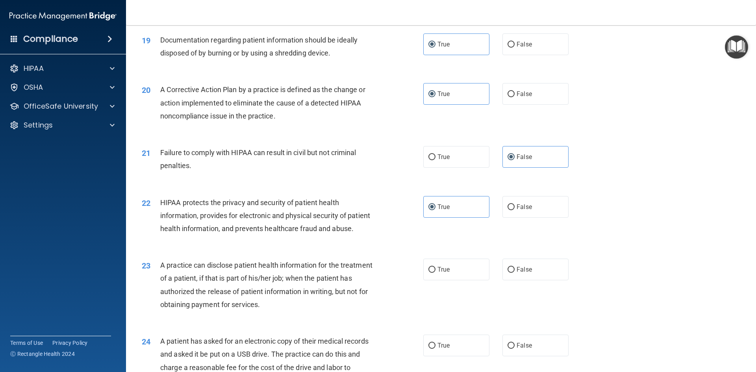
scroll to position [1127, 0]
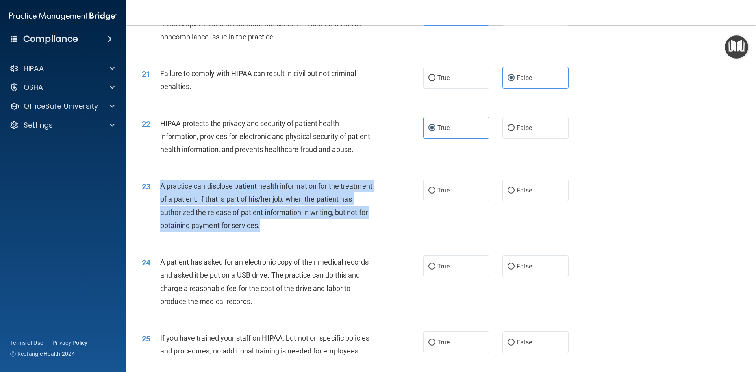
drag, startPoint x: 157, startPoint y: 212, endPoint x: 328, endPoint y: 254, distance: 175.8
click at [328, 236] on div "23 A practice can disclose patient health information for the treatment of a pa…" at bounding box center [282, 208] width 305 height 56
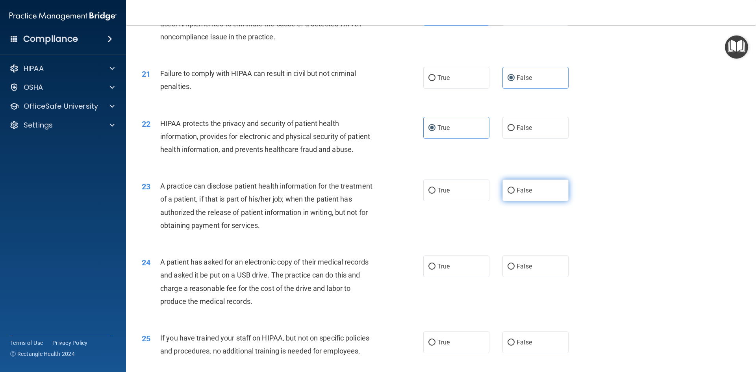
click at [526, 194] on span "False" at bounding box center [524, 190] width 15 height 7
click at [515, 194] on input "False" at bounding box center [511, 191] width 7 height 6
radio input "true"
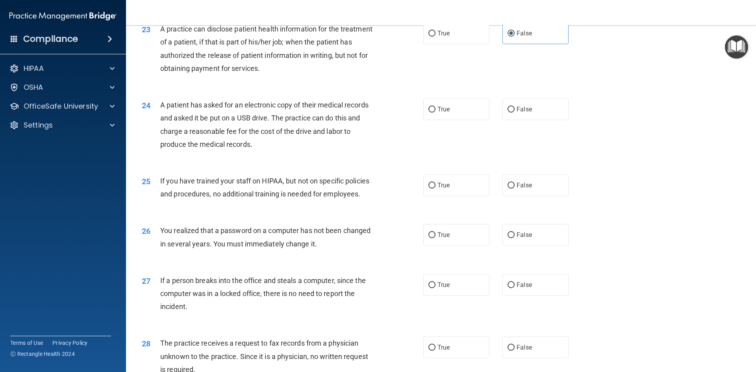
scroll to position [1284, 0]
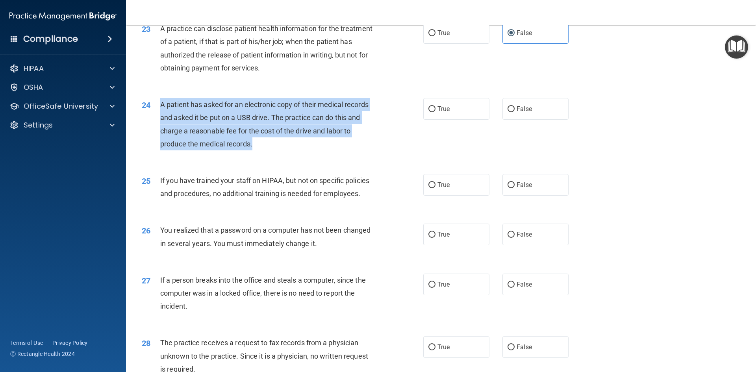
drag, startPoint x: 169, startPoint y: 134, endPoint x: 289, endPoint y: 174, distance: 126.1
click at [287, 154] on div "24 A patient has asked for an electronic copy of their medical records and aske…" at bounding box center [282, 126] width 305 height 56
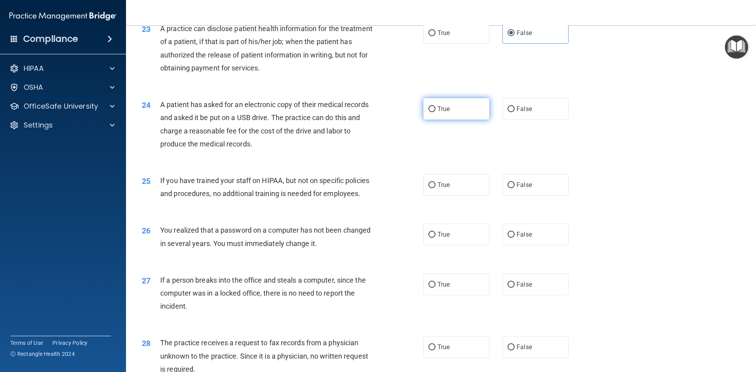
click at [447, 120] on label "True" at bounding box center [456, 109] width 66 height 22
click at [436, 112] on input "True" at bounding box center [431, 109] width 7 height 6
radio input "true"
click at [365, 154] on div "24 A patient has asked for an electronic copy of their medical records and aske…" at bounding box center [282, 126] width 305 height 56
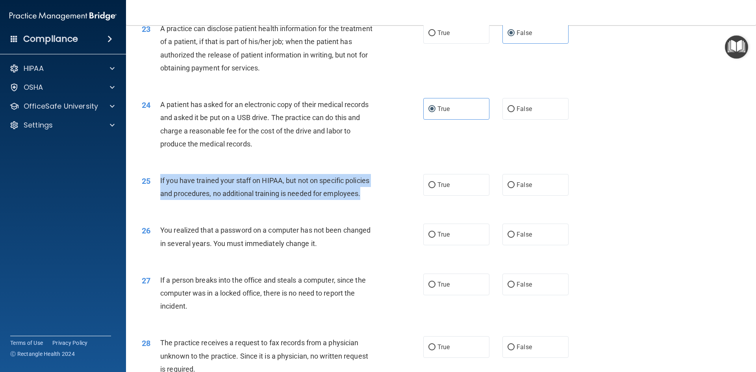
drag, startPoint x: 168, startPoint y: 208, endPoint x: 386, endPoint y: 226, distance: 218.6
click at [386, 204] on div "25 If you have trained your staff on HIPAA, but not on specific policies and pr…" at bounding box center [282, 189] width 305 height 30
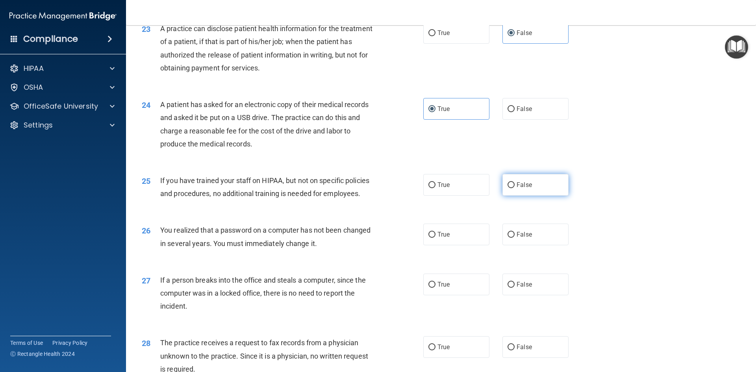
click at [510, 196] on label "False" at bounding box center [535, 185] width 66 height 22
click at [510, 188] on input "False" at bounding box center [511, 185] width 7 height 6
radio input "true"
click at [326, 243] on div "26 You realized that a password on a computer has not been changed in several y…" at bounding box center [441, 239] width 610 height 50
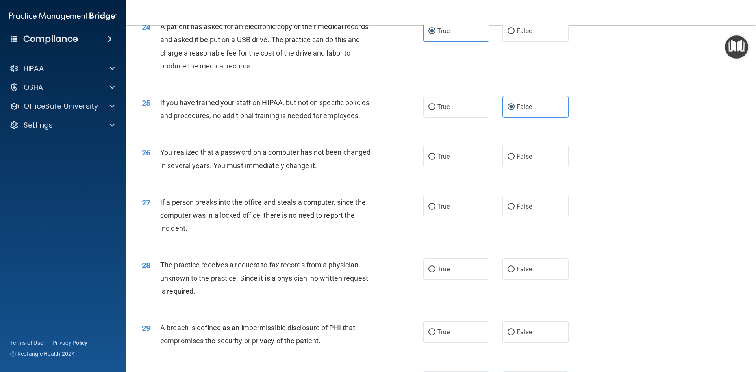
scroll to position [1363, 0]
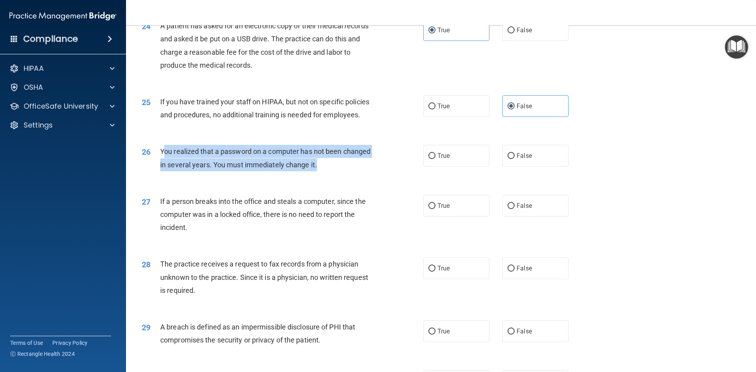
drag, startPoint x: 163, startPoint y: 178, endPoint x: 280, endPoint y: 191, distance: 117.8
click at [341, 171] on div "You realized that a password on a computer has not been changed in several year…" at bounding box center [270, 158] width 220 height 26
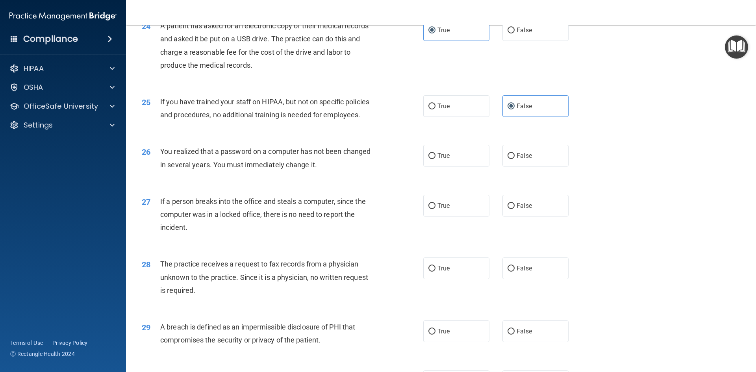
click at [159, 159] on div "26" at bounding box center [148, 152] width 24 height 15
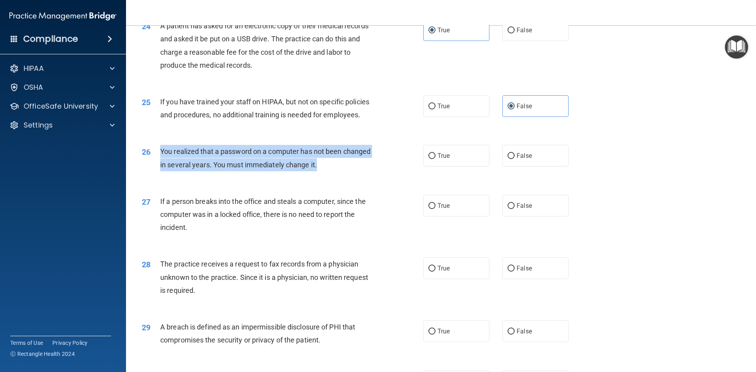
drag, startPoint x: 159, startPoint y: 177, endPoint x: 343, endPoint y: 189, distance: 183.9
click at [343, 175] on div "26 You realized that a password on a computer has not been changed in several y…" at bounding box center [282, 160] width 305 height 30
click at [321, 175] on div "26 You realized that a password on a computer has not been changed in several y…" at bounding box center [282, 160] width 305 height 30
drag, startPoint x: 159, startPoint y: 174, endPoint x: 335, endPoint y: 194, distance: 176.3
click at [335, 175] on div "26 You realized that a password on a computer has not been changed in several y…" at bounding box center [282, 160] width 305 height 30
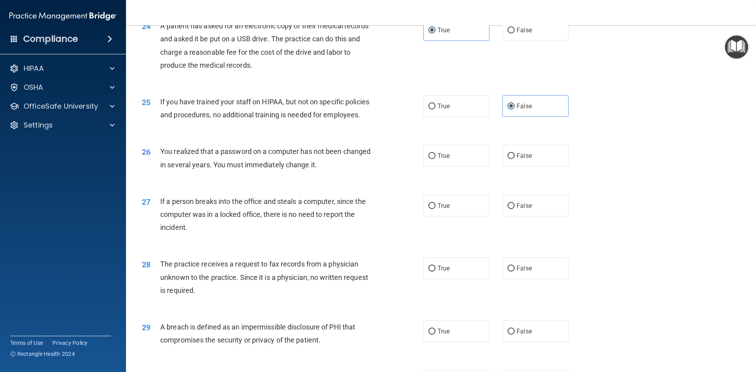
click at [283, 185] on div "26 You realized that a password on a computer has not been changed in several y…" at bounding box center [441, 160] width 610 height 50
click at [464, 167] on label "True" at bounding box center [456, 156] width 66 height 22
click at [436, 159] on input "True" at bounding box center [431, 156] width 7 height 6
radio input "true"
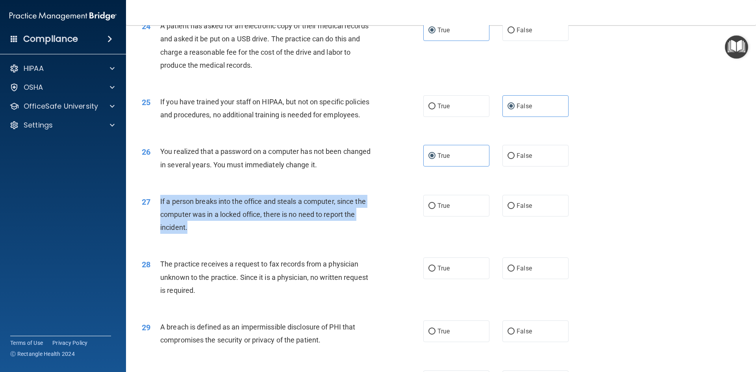
drag, startPoint x: 158, startPoint y: 227, endPoint x: 201, endPoint y: 256, distance: 51.1
click at [198, 238] on div "27 If a person breaks into the office and steals a computer, since the computer…" at bounding box center [282, 216] width 305 height 43
click at [284, 234] on div "If a person breaks into the office and steals a computer, since the computer wa…" at bounding box center [270, 214] width 220 height 39
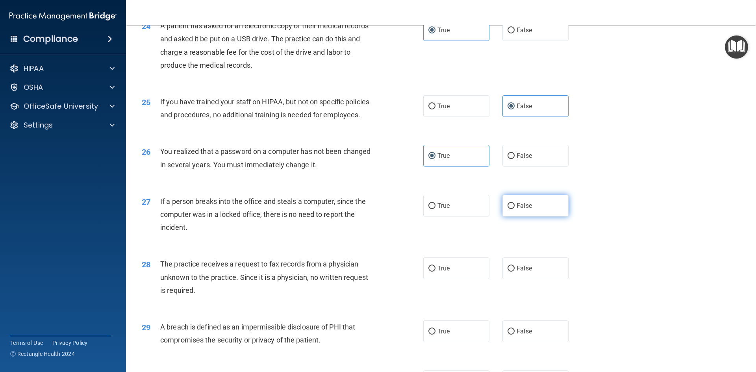
click at [503, 217] on label "False" at bounding box center [535, 206] width 66 height 22
click at [508, 209] on input "False" at bounding box center [511, 206] width 7 height 6
radio input "true"
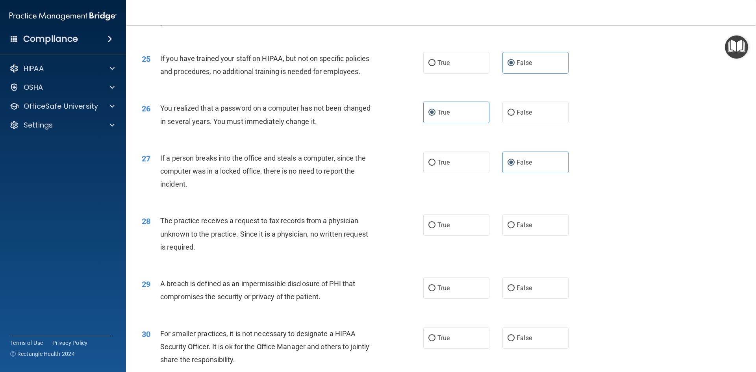
scroll to position [1492, 0]
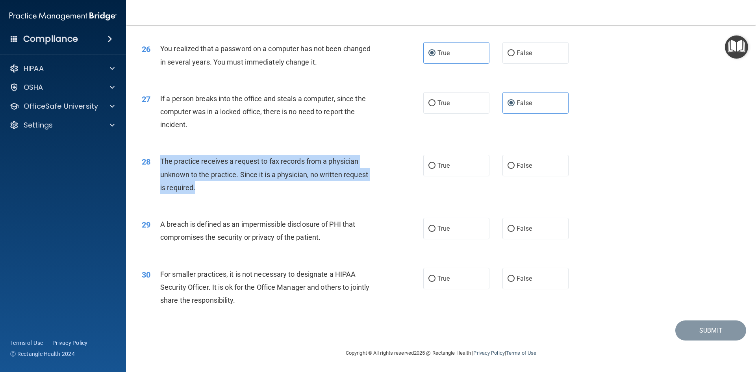
drag, startPoint x: 156, startPoint y: 165, endPoint x: 230, endPoint y: 193, distance: 79.5
click at [230, 193] on div "28 The practice receives a request to fax records from a physician unknown to t…" at bounding box center [282, 176] width 305 height 43
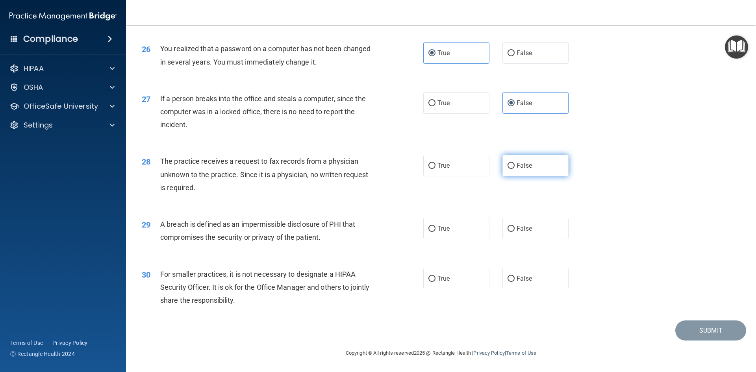
click at [523, 170] on label "False" at bounding box center [535, 166] width 66 height 22
click at [515, 169] on input "False" at bounding box center [511, 166] width 7 height 6
radio input "true"
click at [278, 200] on div "28 The practice receives a request to fax records from a physician unknown to t…" at bounding box center [441, 176] width 610 height 63
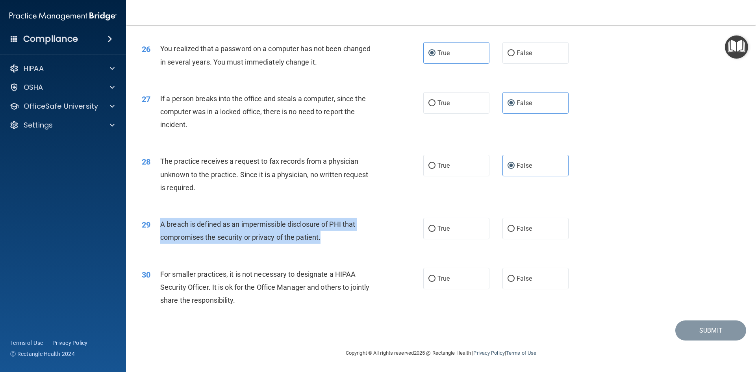
drag, startPoint x: 160, startPoint y: 223, endPoint x: 407, endPoint y: 247, distance: 248.5
click at [407, 247] on div "29 A breach is defined as an impermissible disclosure of PHI that compromises t…" at bounding box center [282, 233] width 305 height 30
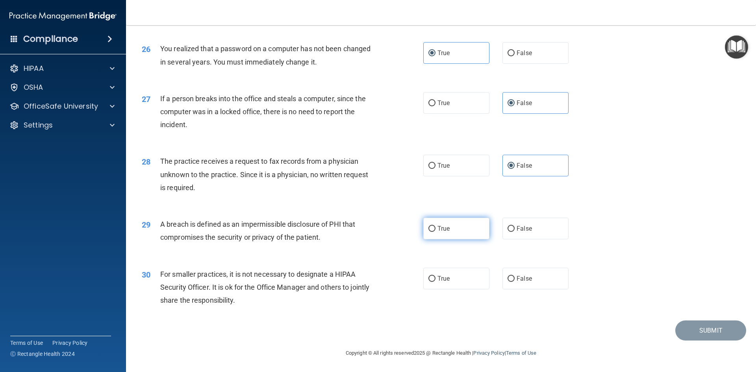
click at [447, 230] on span "True" at bounding box center [443, 228] width 12 height 7
click at [436, 230] on input "True" at bounding box center [431, 229] width 7 height 6
radio input "true"
click at [339, 248] on div "29 A breach is defined as an impermissible disclosure of PHI that compromises t…" at bounding box center [441, 233] width 610 height 50
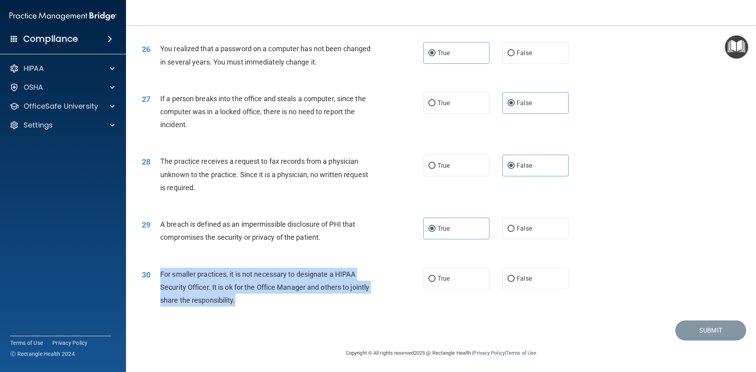
drag, startPoint x: 156, startPoint y: 273, endPoint x: 265, endPoint y: 303, distance: 113.2
click at [265, 303] on div "30 For smaller practices, it is not necessary to designate a HIPAA Security Off…" at bounding box center [282, 289] width 305 height 43
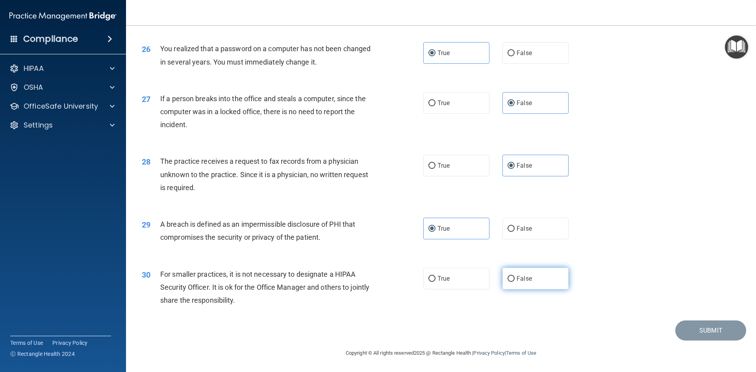
click at [529, 282] on label "False" at bounding box center [535, 279] width 66 height 22
click at [515, 282] on input "False" at bounding box center [511, 279] width 7 height 6
radio input "true"
click at [410, 298] on div "30 For smaller practices, it is not necessary to designate a HIPAA Security Off…" at bounding box center [282, 289] width 305 height 43
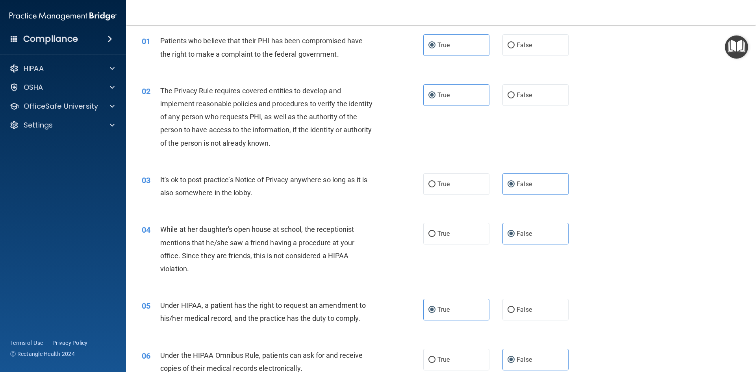
scroll to position [0, 0]
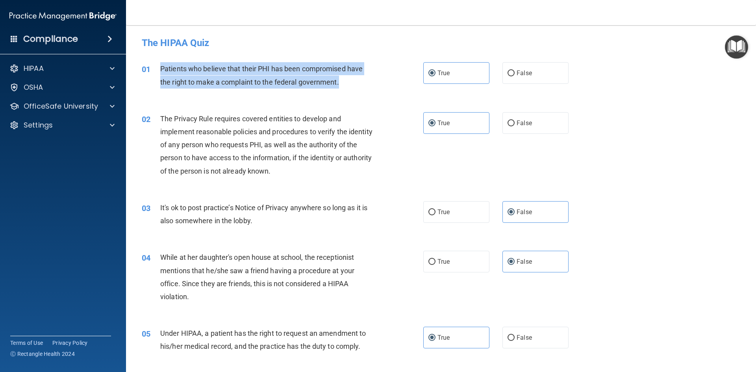
drag, startPoint x: 159, startPoint y: 70, endPoint x: 362, endPoint y: 91, distance: 204.3
click at [362, 91] on div "01 Patients who believe that their PHI has been compromised have the right to m…" at bounding box center [282, 77] width 305 height 30
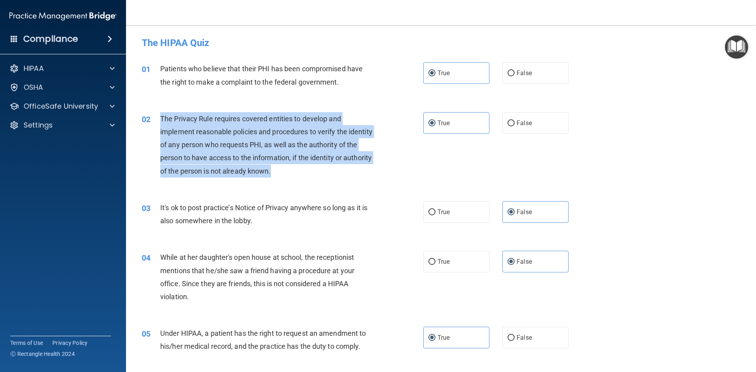
drag, startPoint x: 161, startPoint y: 115, endPoint x: 369, endPoint y: 172, distance: 215.3
click at [369, 172] on div "The Privacy Rule requires covered entities to develop and implement reasonable …" at bounding box center [270, 144] width 220 height 65
click at [381, 162] on div "02 The Privacy Rule requires covered entities to develop and implement reasonab…" at bounding box center [282, 146] width 305 height 69
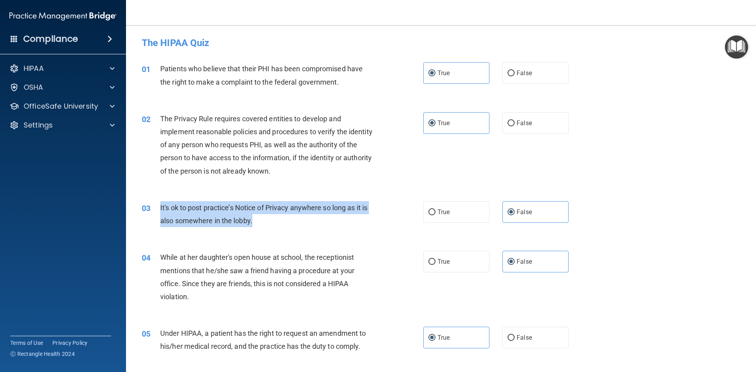
drag, startPoint x: 167, startPoint y: 210, endPoint x: 258, endPoint y: 221, distance: 90.8
click at [258, 221] on div "It's ok to post practice’s Notice of Privacy anywhere so long as it is also som…" at bounding box center [270, 214] width 220 height 26
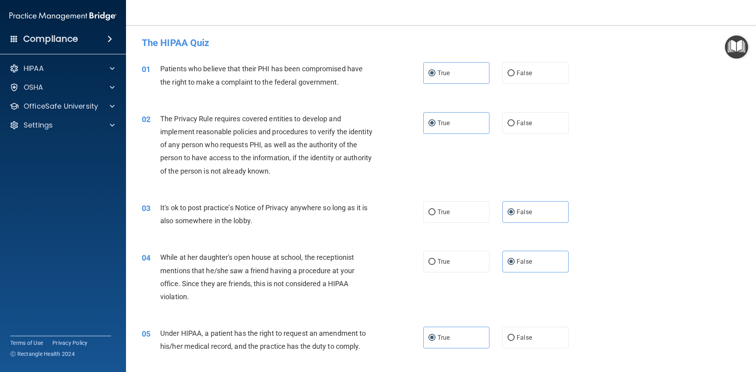
click at [365, 196] on div "03 It's ok to post practice’s Notice of Privacy anywhere so long as it is also …" at bounding box center [441, 216] width 610 height 50
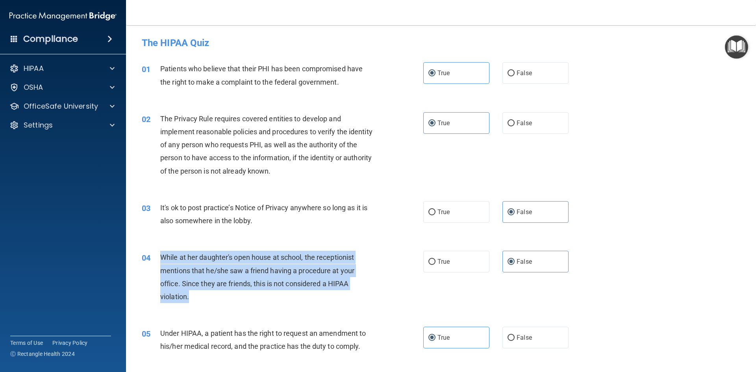
drag, startPoint x: 162, startPoint y: 256, endPoint x: 204, endPoint y: 304, distance: 63.1
click at [208, 304] on div "04 While at her daughter's open house at school, the receptionist mentions that…" at bounding box center [282, 279] width 305 height 56
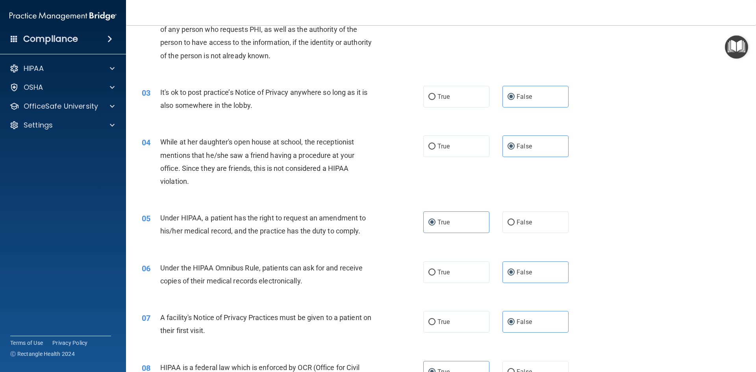
scroll to position [118, 0]
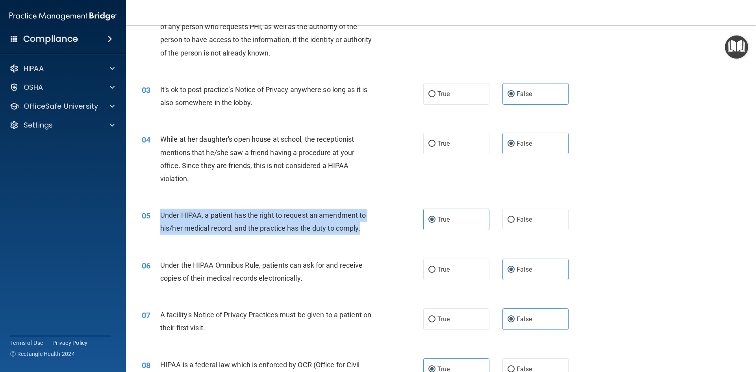
drag, startPoint x: 161, startPoint y: 211, endPoint x: 392, endPoint y: 237, distance: 232.2
click at [392, 237] on div "05 Under HIPAA, a patient has the right to request an amendment to his/her medi…" at bounding box center [282, 224] width 305 height 30
click at [244, 224] on span "Under HIPAA, a patient has the right to request an amendment to his/her medical…" at bounding box center [263, 221] width 206 height 21
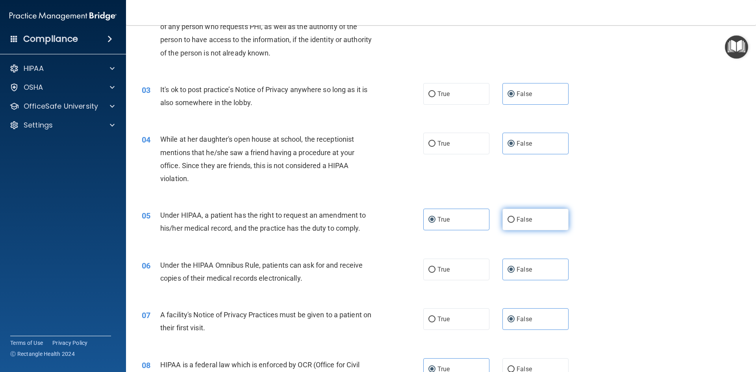
click at [531, 219] on label "False" at bounding box center [535, 220] width 66 height 22
click at [515, 219] on input "False" at bounding box center [511, 220] width 7 height 6
radio input "true"
radio input "false"
click at [402, 246] on div "05 Under HIPAA, a patient has the right to request an amendment to his/her medi…" at bounding box center [441, 224] width 610 height 50
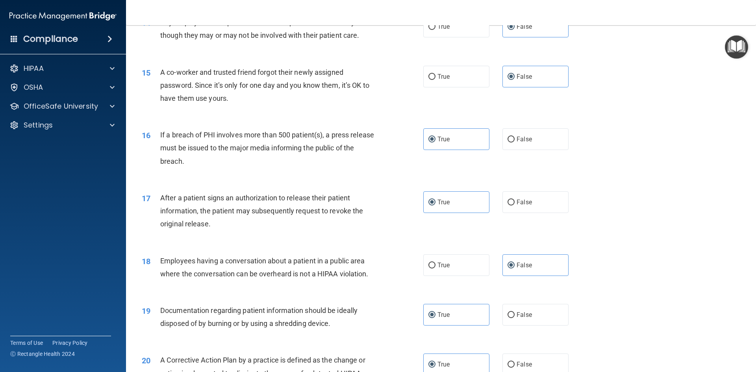
scroll to position [1492, 0]
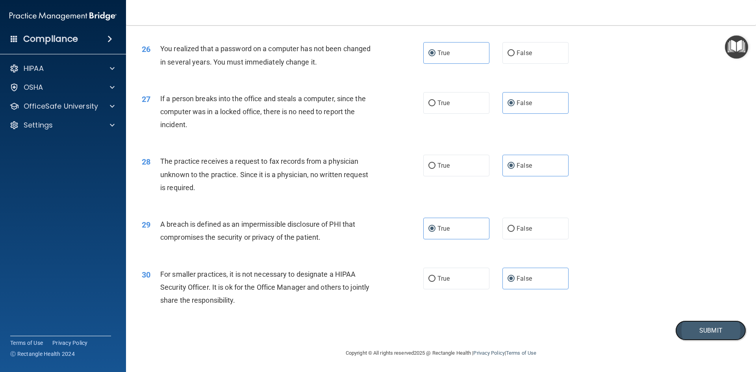
click at [702, 323] on button "Submit" at bounding box center [710, 331] width 71 height 20
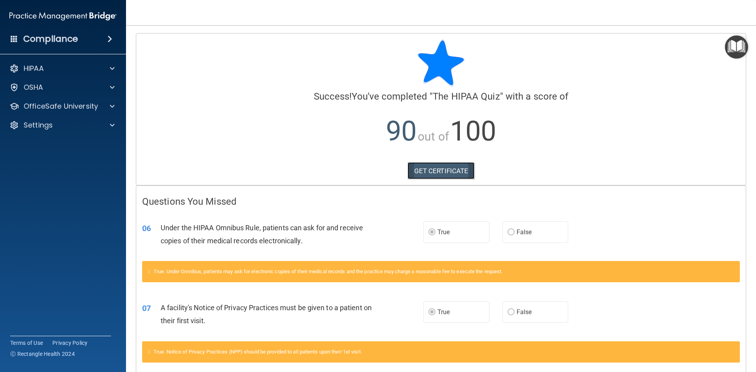
click at [430, 175] on link "GET CERTIFICATE" at bounding box center [441, 170] width 67 height 17
click at [73, 112] on div "OfficeSafe University" at bounding box center [63, 106] width 126 height 16
click at [70, 101] on div "OfficeSafe University" at bounding box center [63, 106] width 126 height 16
click at [111, 105] on span at bounding box center [112, 106] width 5 height 9
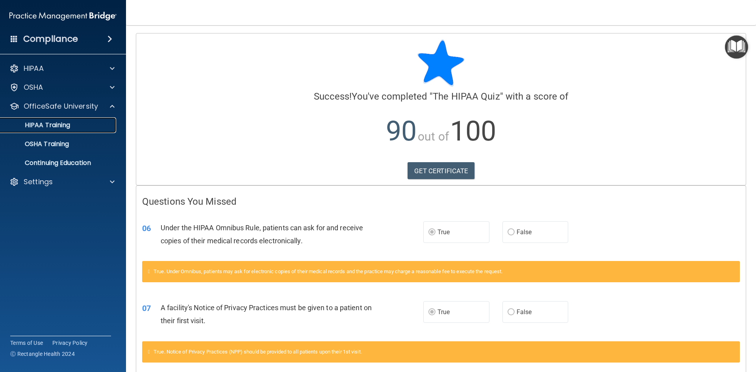
click at [86, 127] on div "HIPAA Training" at bounding box center [59, 125] width 108 height 8
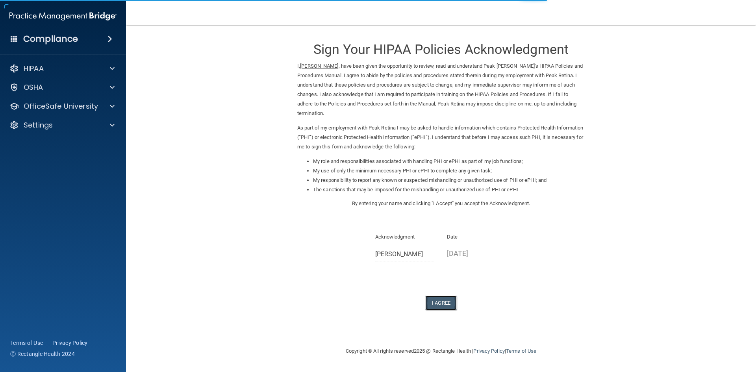
click at [440, 303] on button "I Agree" at bounding box center [441, 303] width 32 height 15
